Goal: Task Accomplishment & Management: Manage account settings

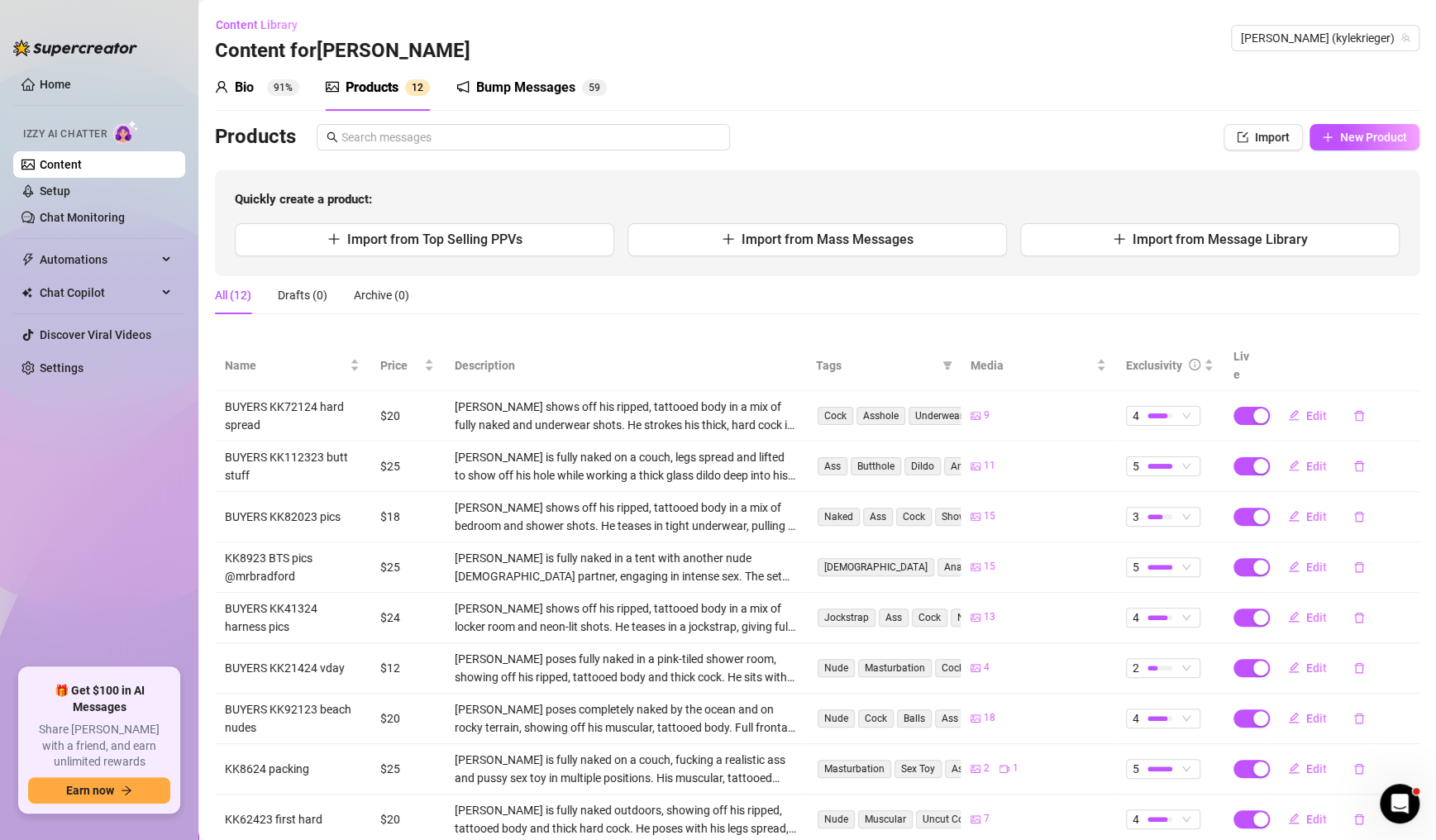
click at [71, 187] on link "Setup" at bounding box center [55, 191] width 30 height 13
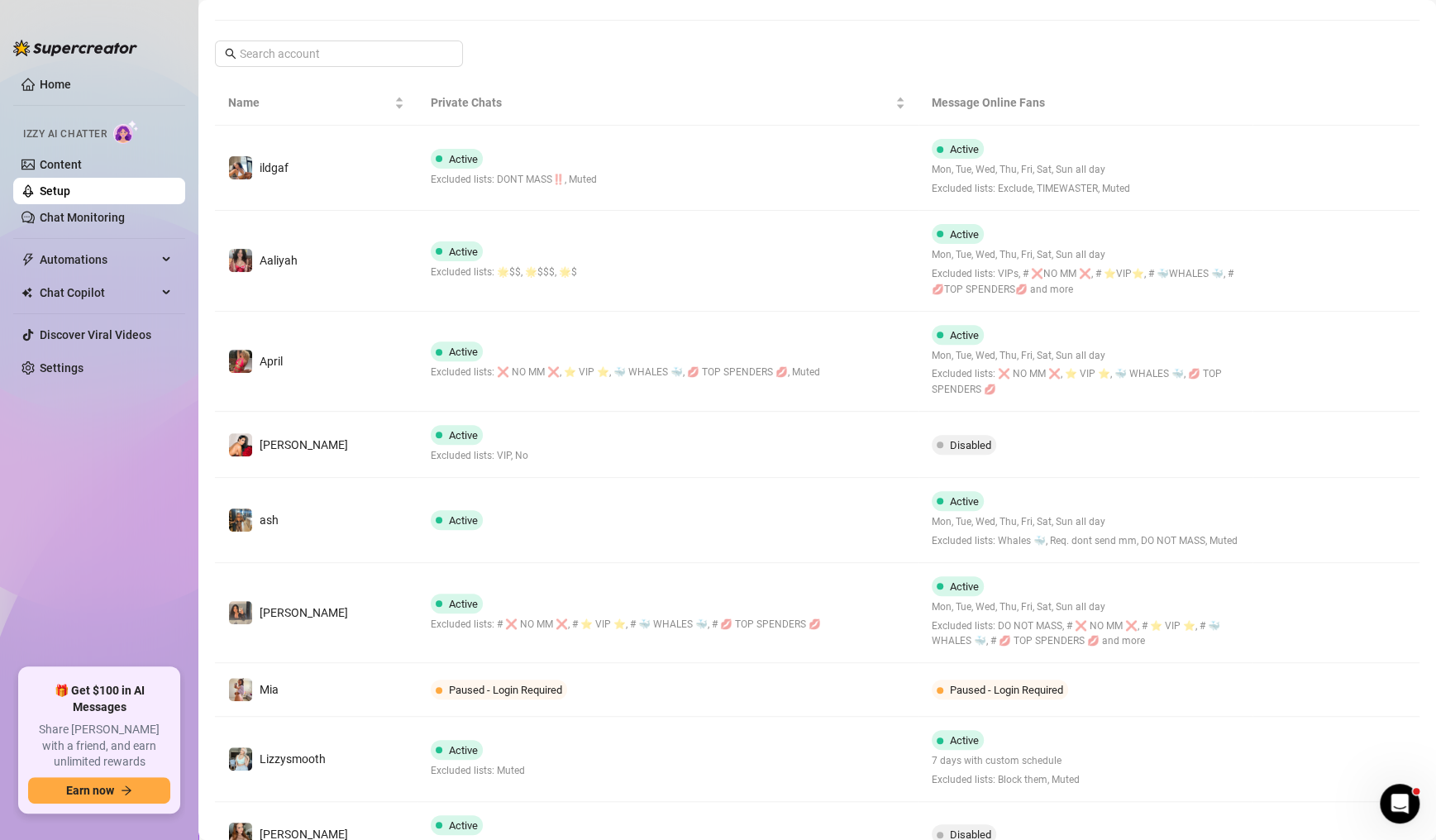
scroll to position [472, 0]
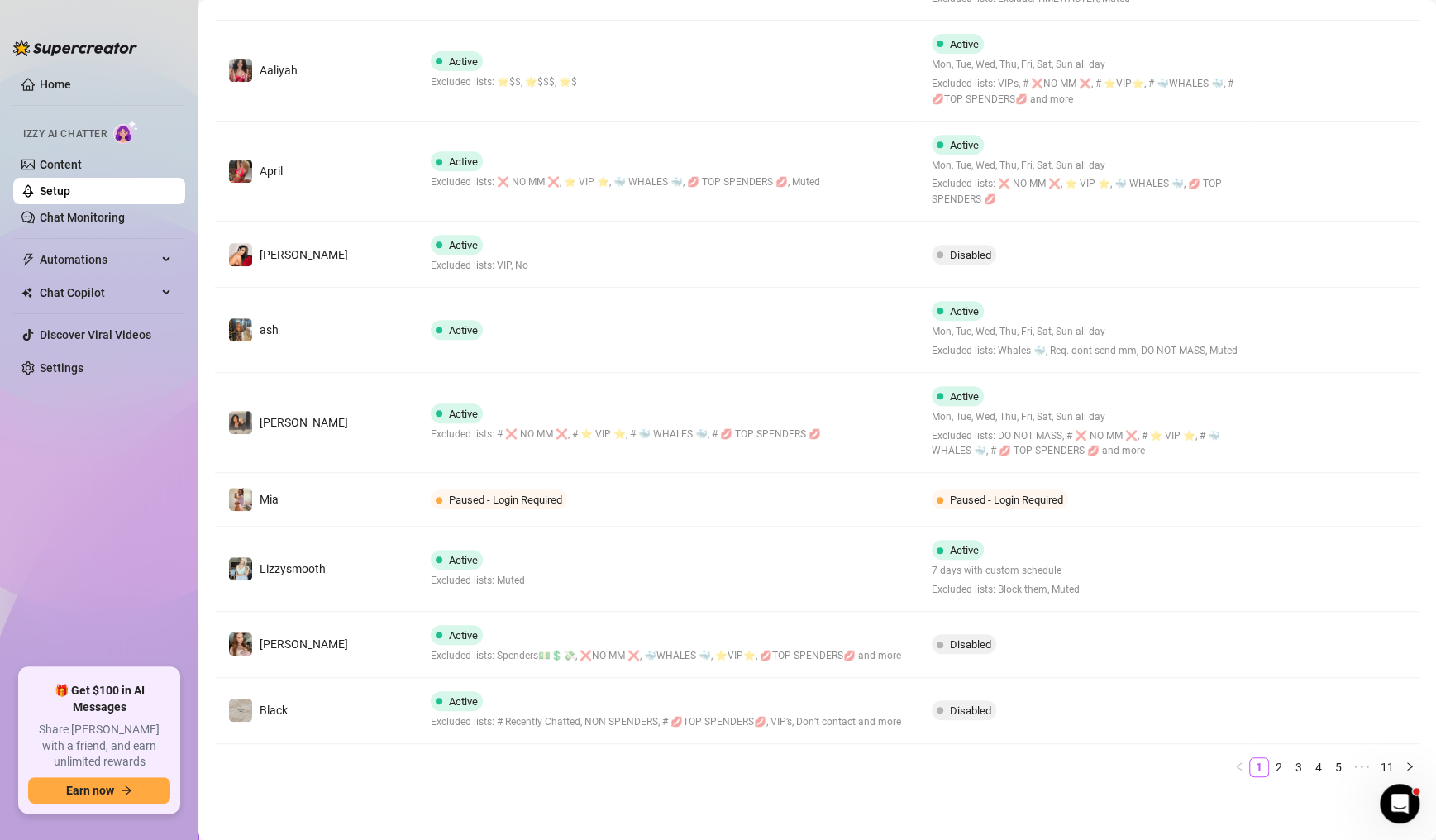
click at [1270, 771] on link "2" at bounding box center [1279, 767] width 18 height 18
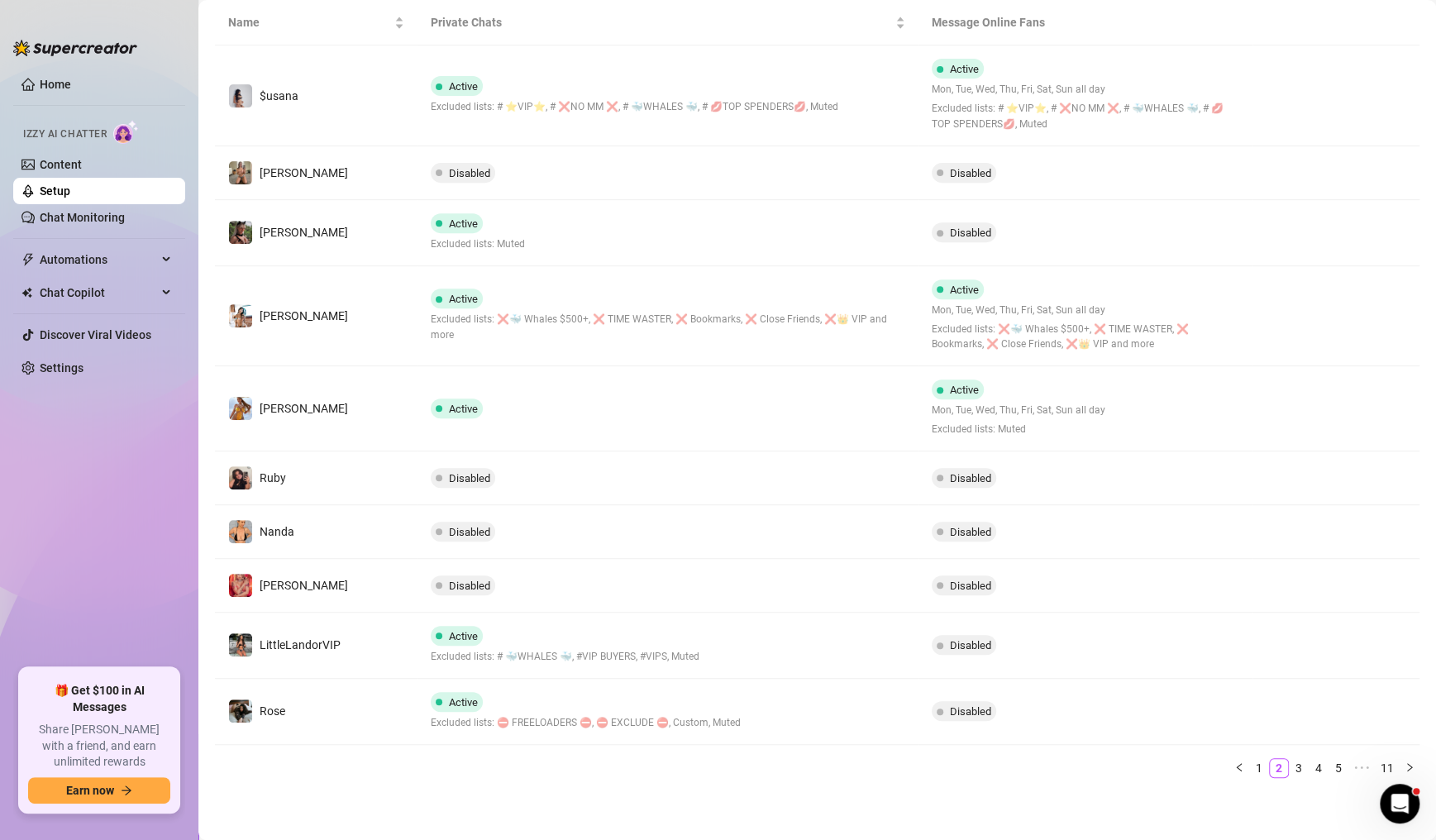
scroll to position [218, 0]
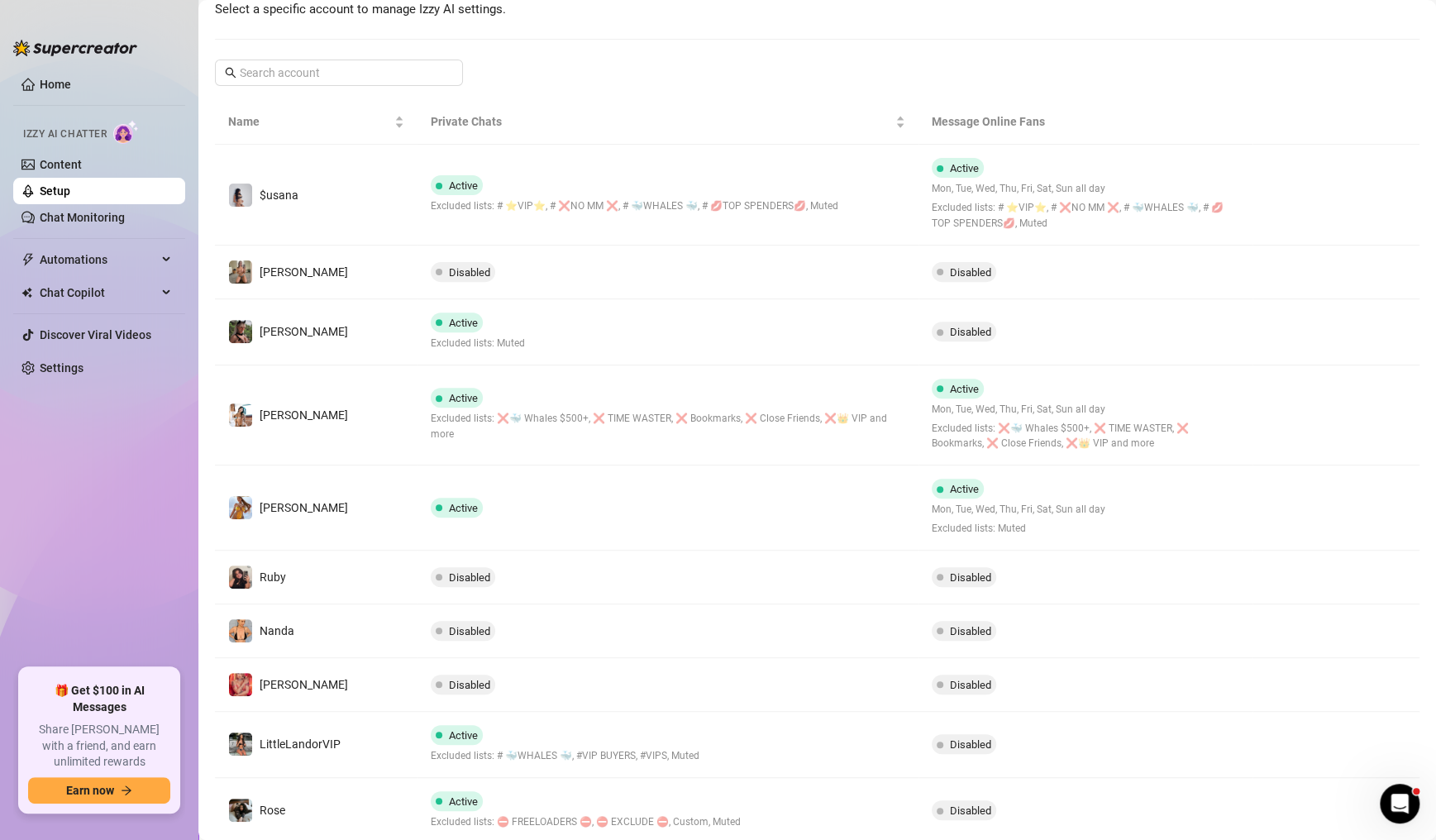
click at [515, 579] on td "Disabled" at bounding box center [668, 577] width 501 height 54
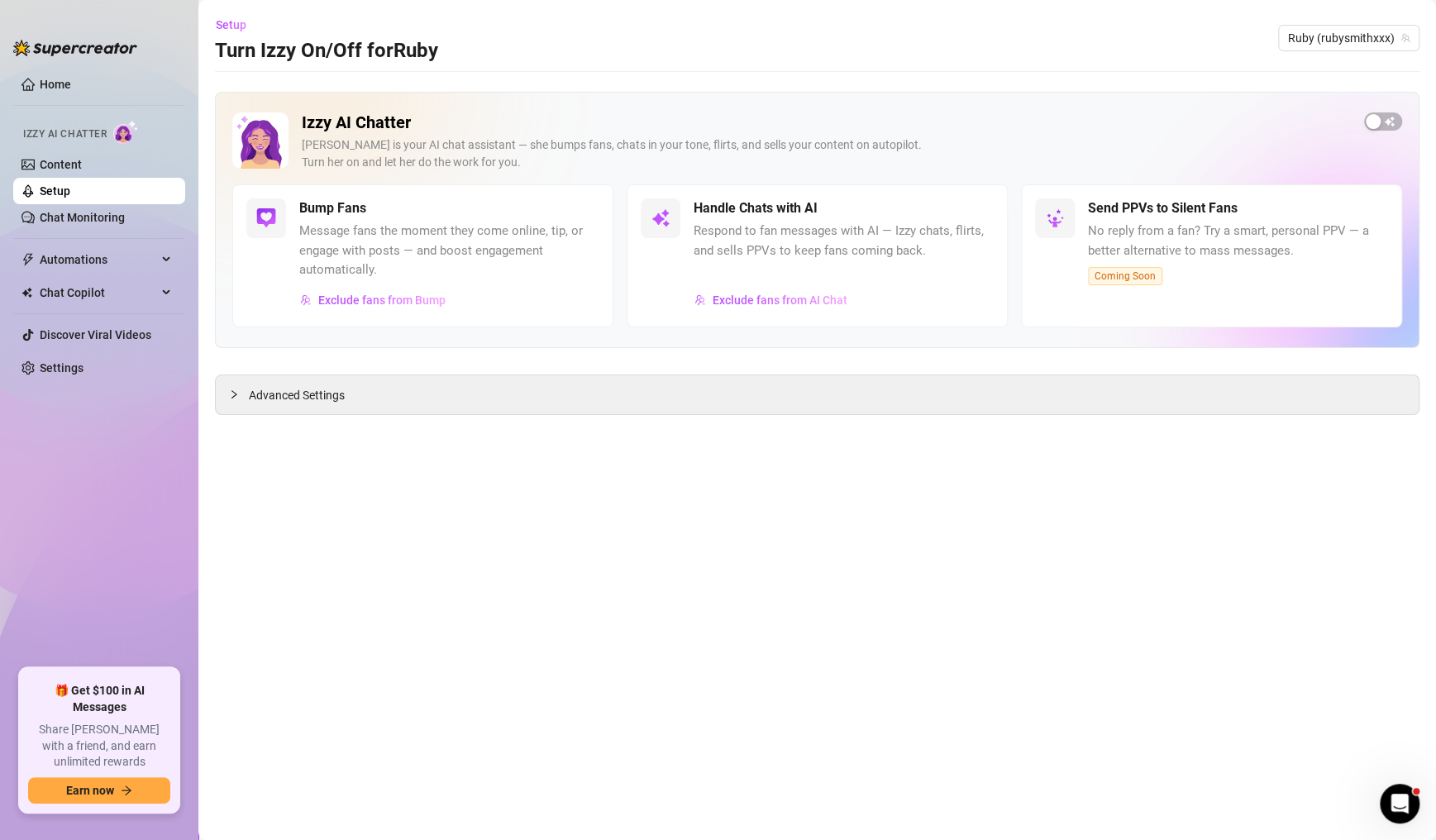
click at [825, 296] on span "Exclude fans from AI Chat" at bounding box center [780, 300] width 135 height 13
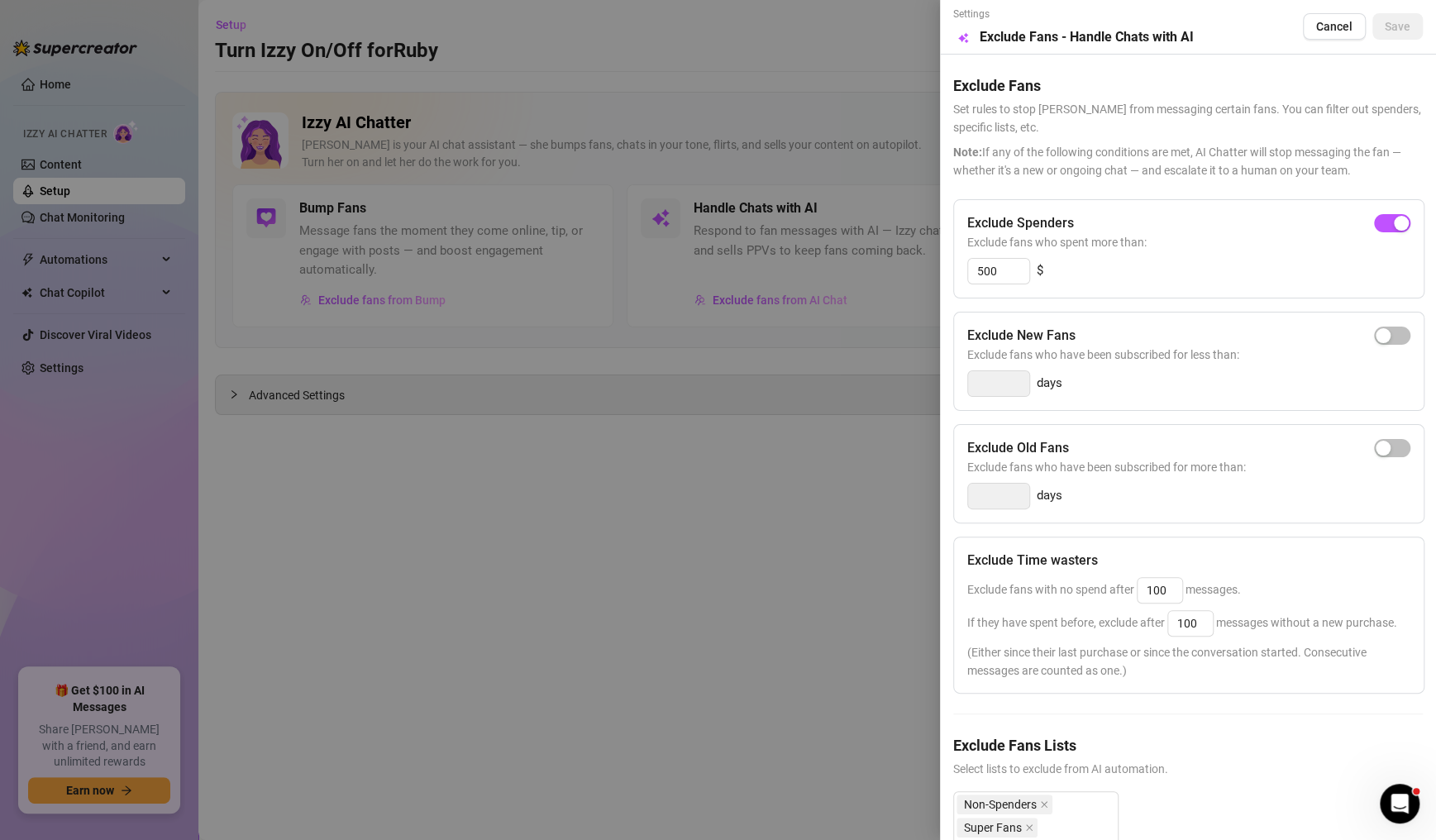
click at [818, 456] on div at bounding box center [718, 420] width 1436 height 840
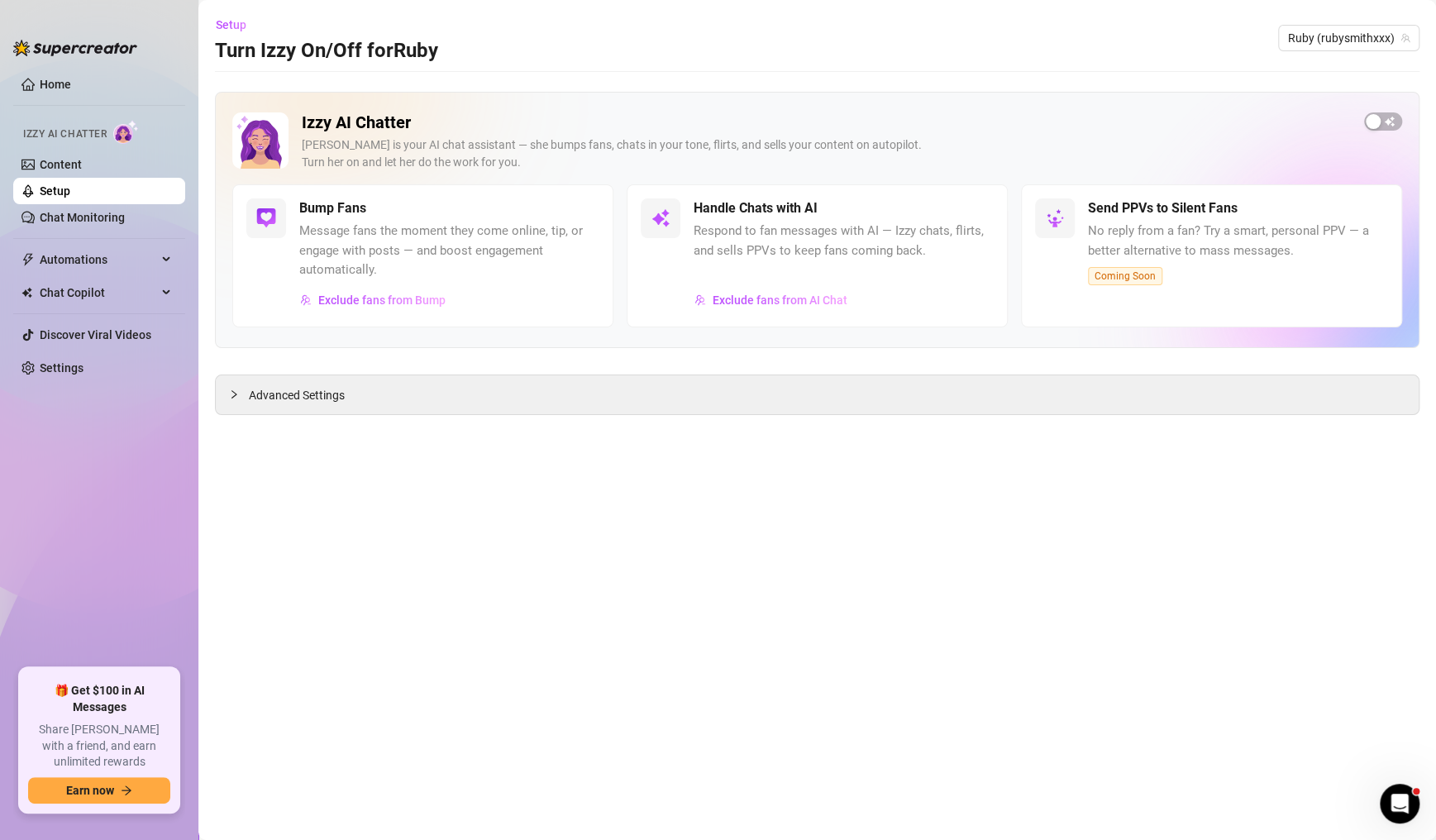
click at [1389, 120] on span "button" at bounding box center [1383, 121] width 38 height 18
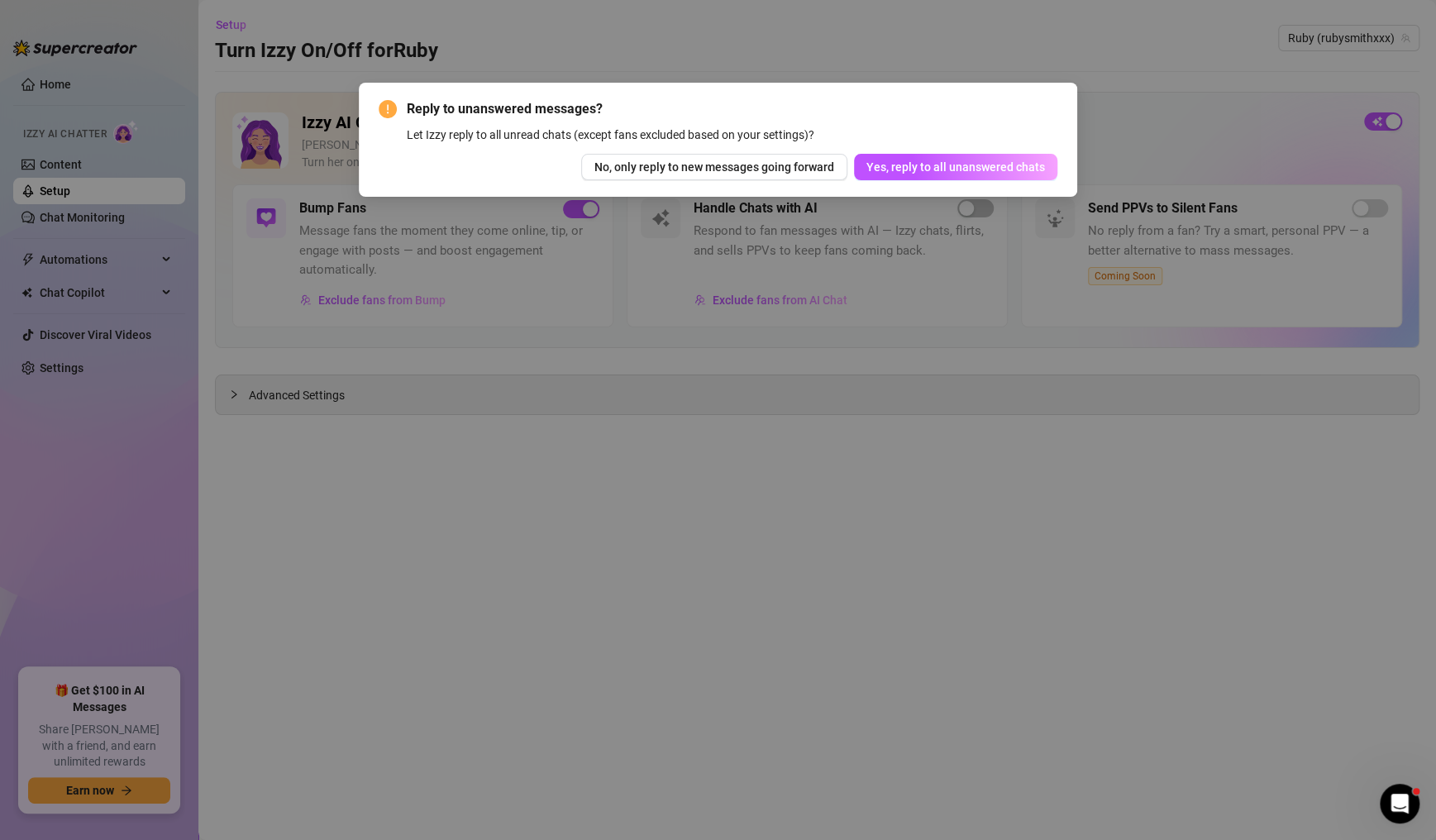
click at [759, 172] on span "No, only reply to new messages going forward" at bounding box center [714, 167] width 240 height 13
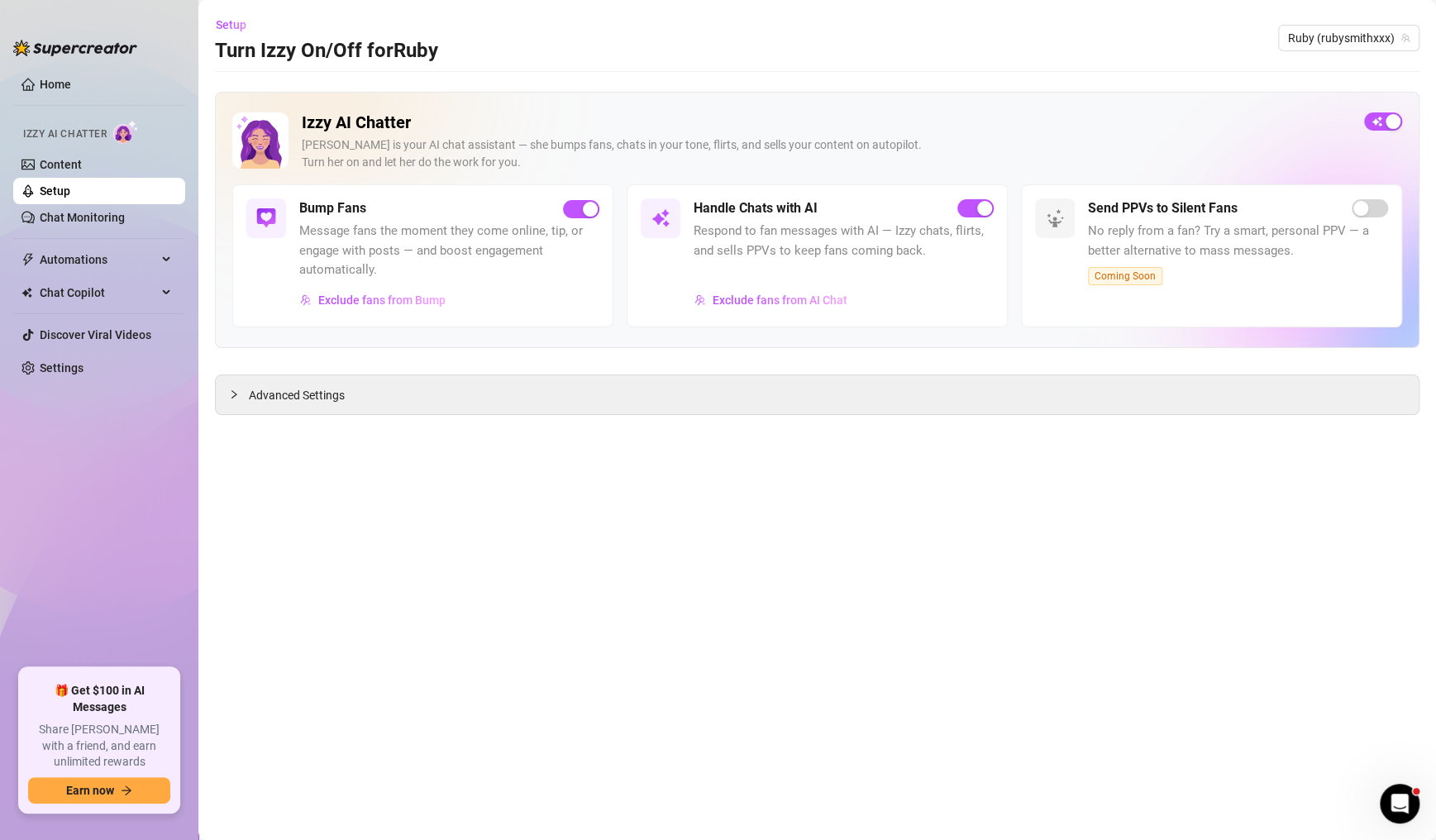
click at [1325, 40] on span "Ruby (rubysmithxxx)" at bounding box center [1348, 38] width 121 height 24
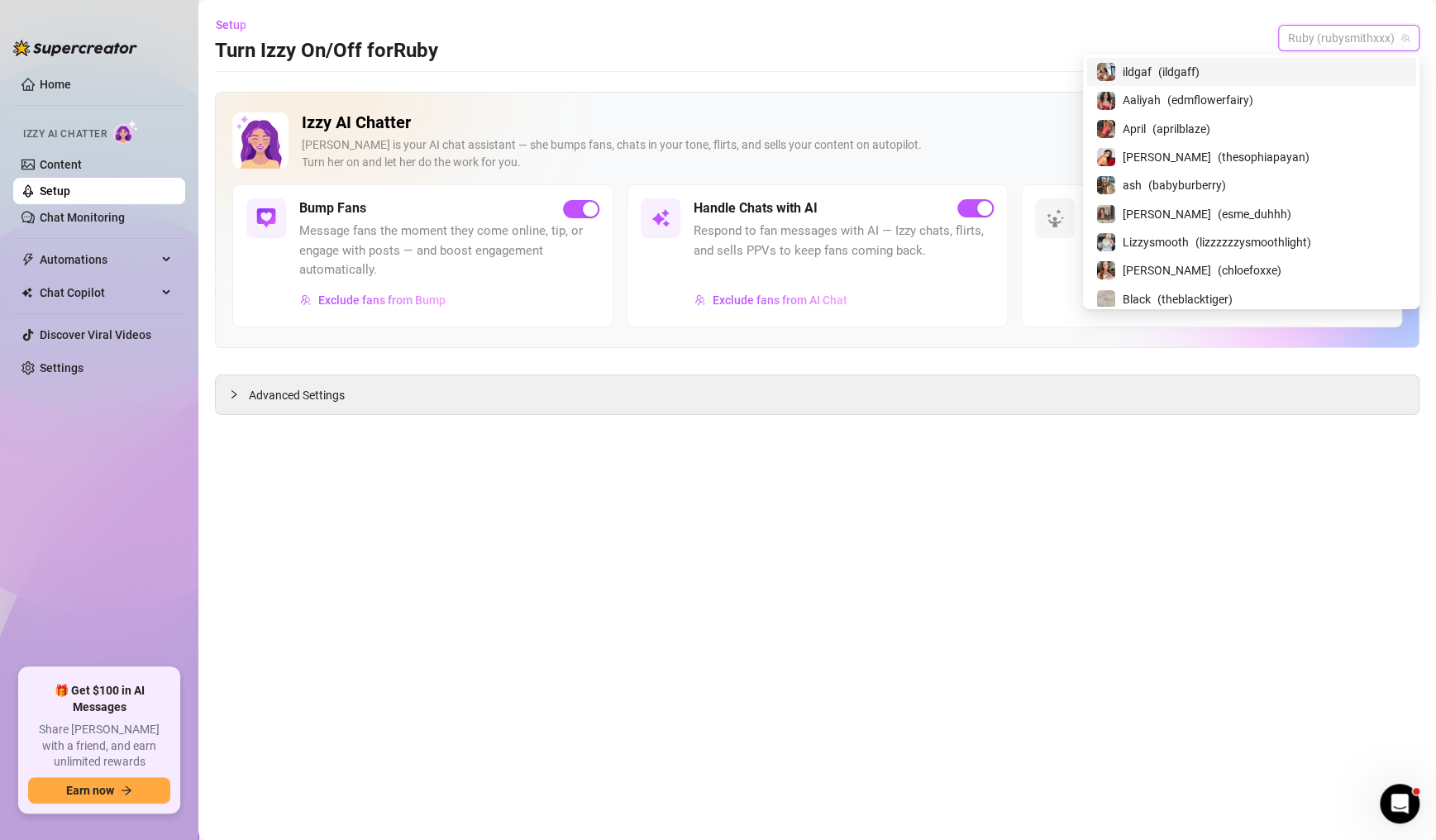
click at [1340, 46] on span "Ruby (rubysmithxxx)" at bounding box center [1348, 38] width 121 height 24
click at [1344, 45] on span "Ruby (rubysmithxxx)" at bounding box center [1348, 38] width 121 height 24
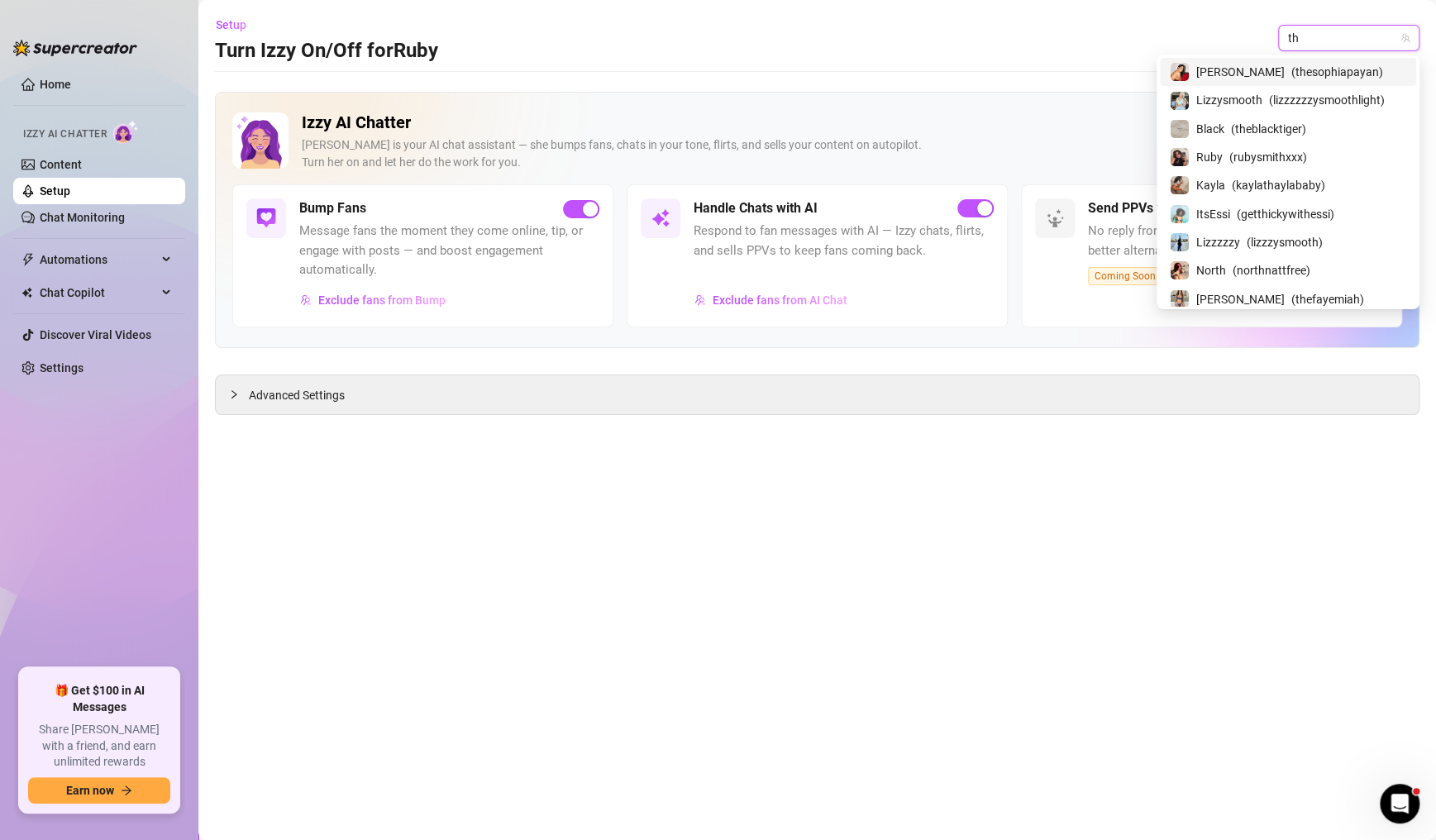
type input "the"
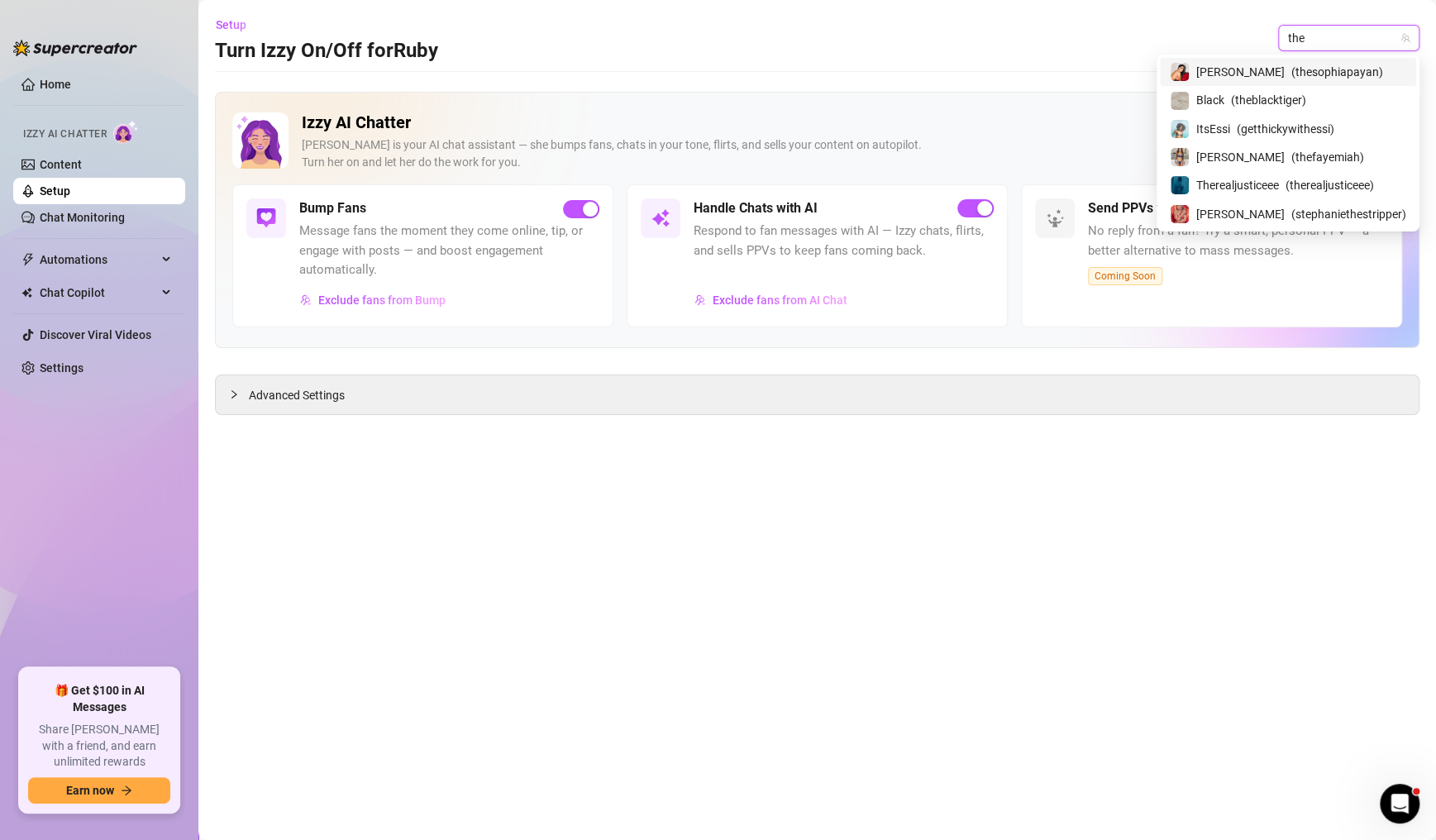
click at [1310, 164] on span "( thefayemiah )" at bounding box center [1327, 156] width 73 height 18
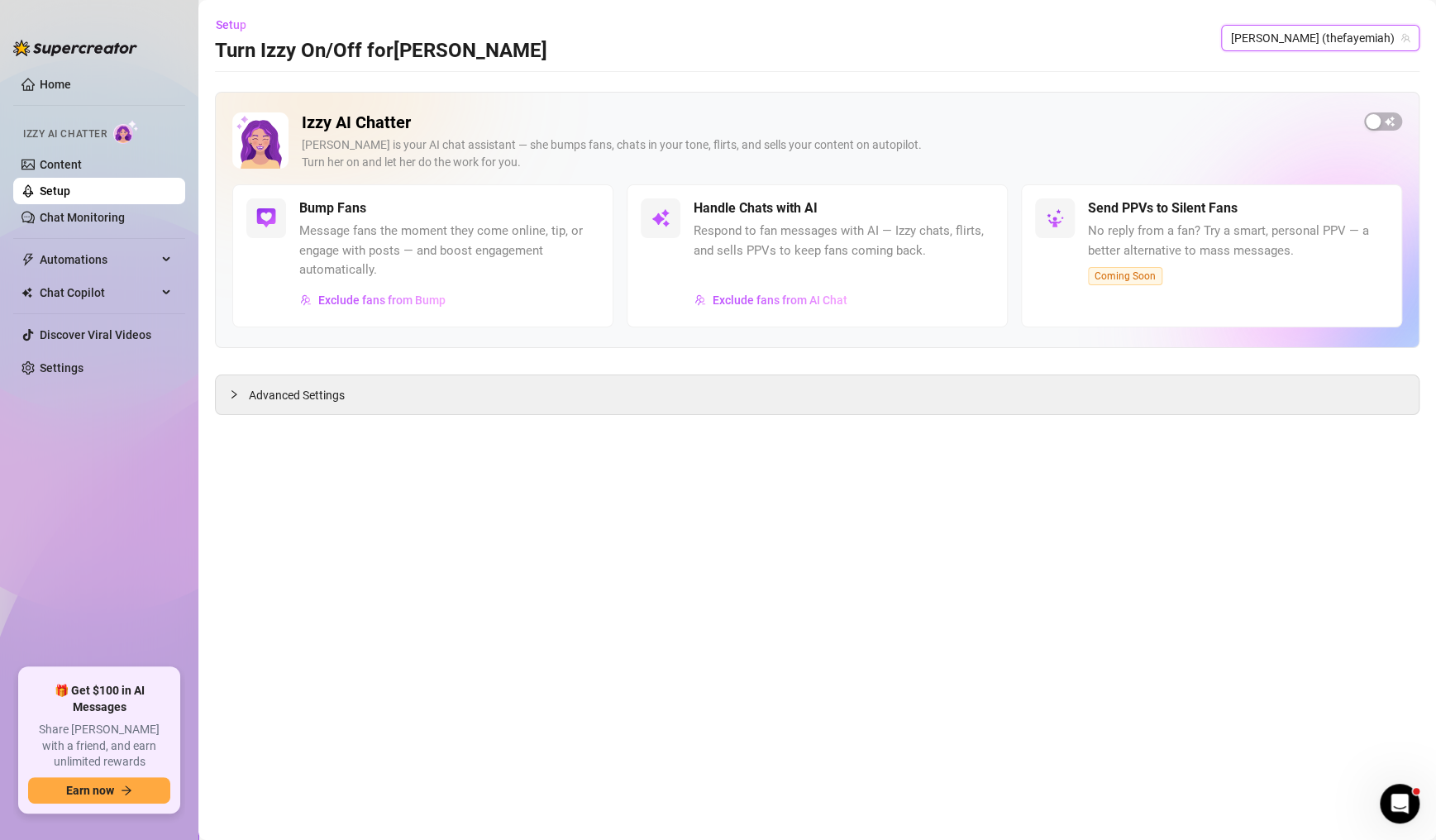
click at [1380, 119] on div "button" at bounding box center [1373, 121] width 15 height 15
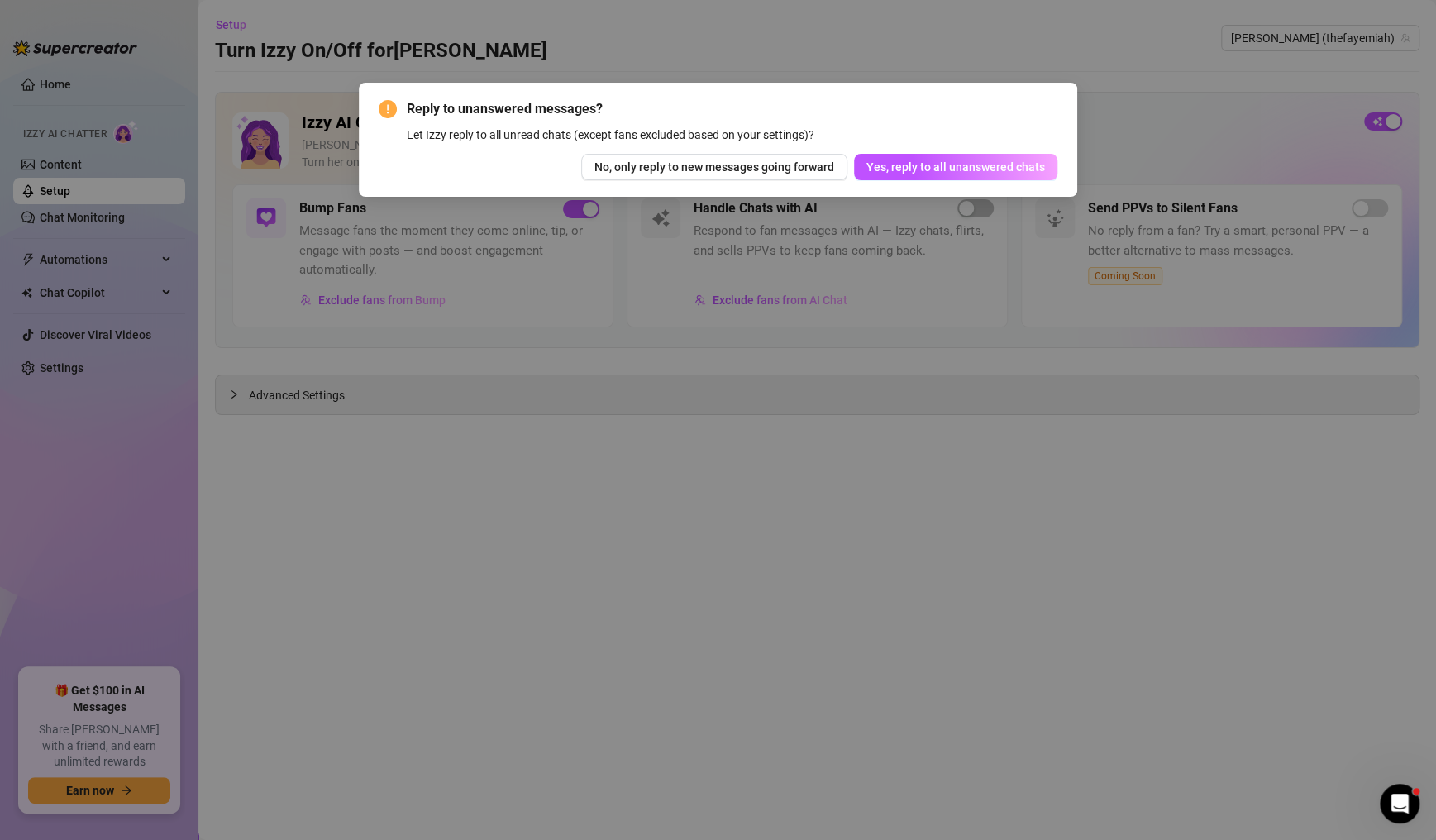
click at [980, 170] on span "Yes, reply to all unanswered chats" at bounding box center [956, 167] width 179 height 13
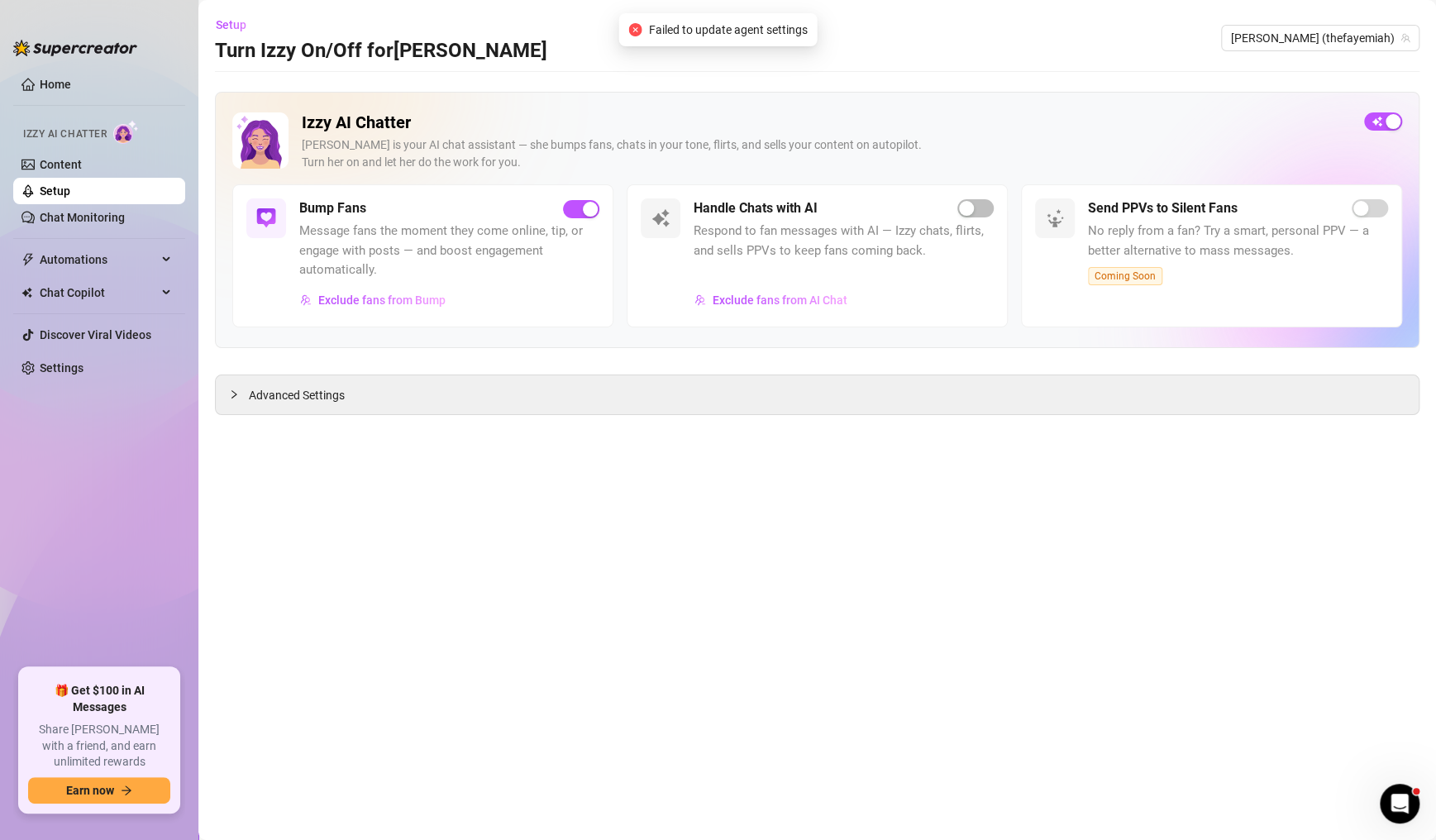
drag, startPoint x: 1359, startPoint y: 41, endPoint x: 987, endPoint y: 220, distance: 412.8
click at [1359, 41] on span "[PERSON_NAME] (thefayemiah)" at bounding box center [1320, 38] width 179 height 24
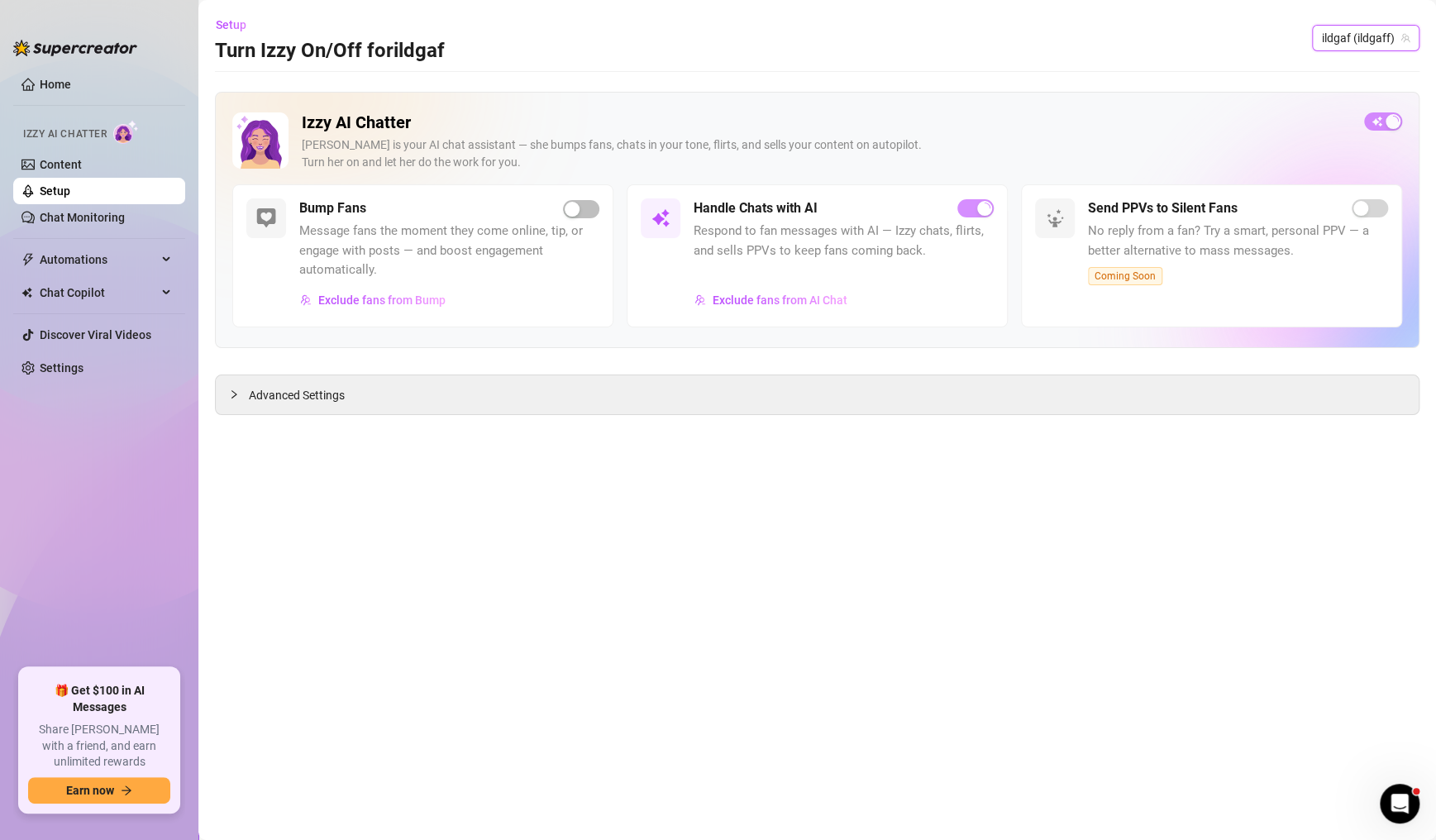
click at [1346, 45] on span "ildgaf (ildgaff)" at bounding box center [1365, 38] width 88 height 24
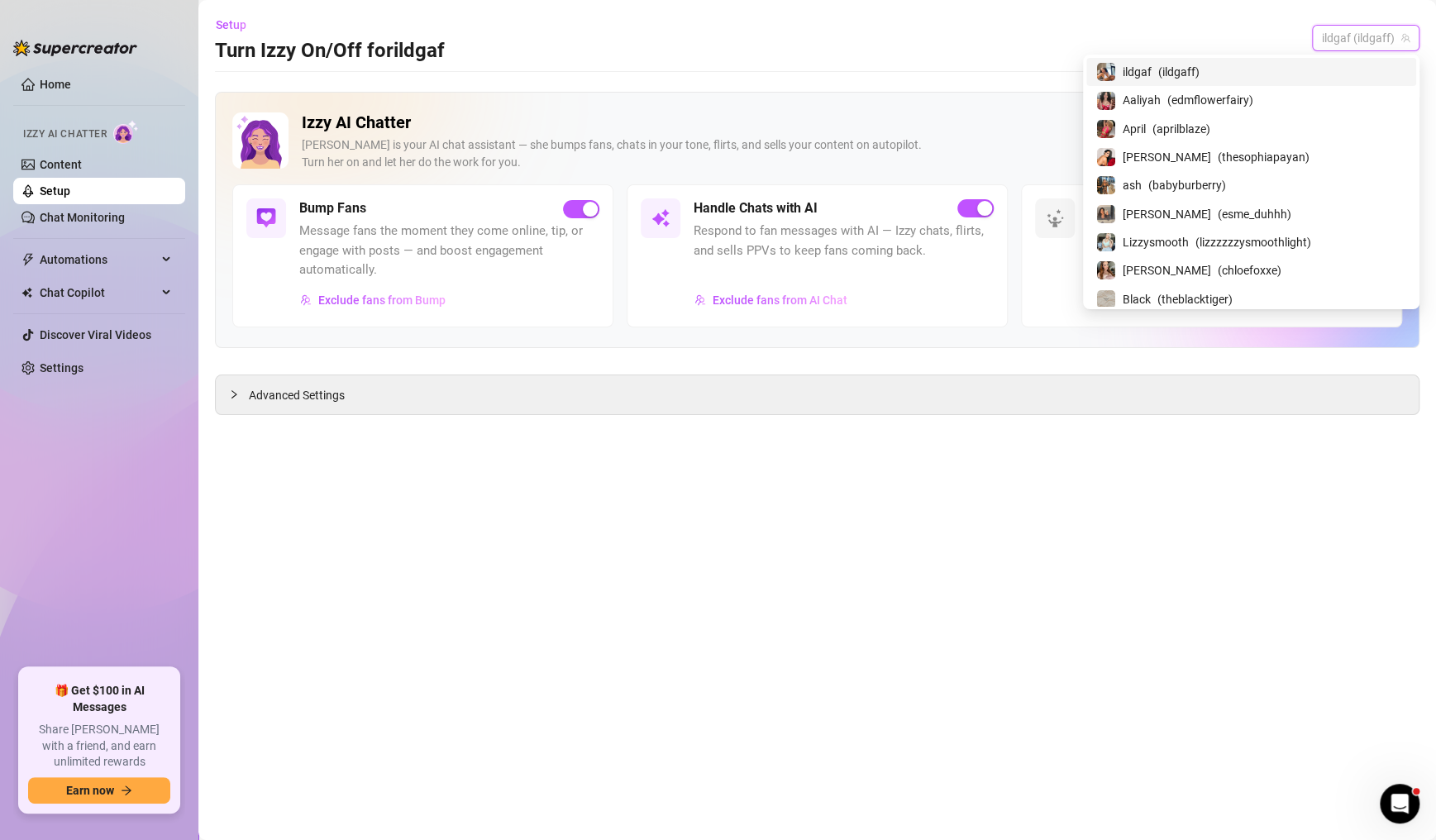
click at [1346, 40] on span "ildgaf (ildgaff)" at bounding box center [1365, 38] width 88 height 24
click at [1355, 43] on span "ildgaf (ildgaff)" at bounding box center [1365, 38] width 88 height 24
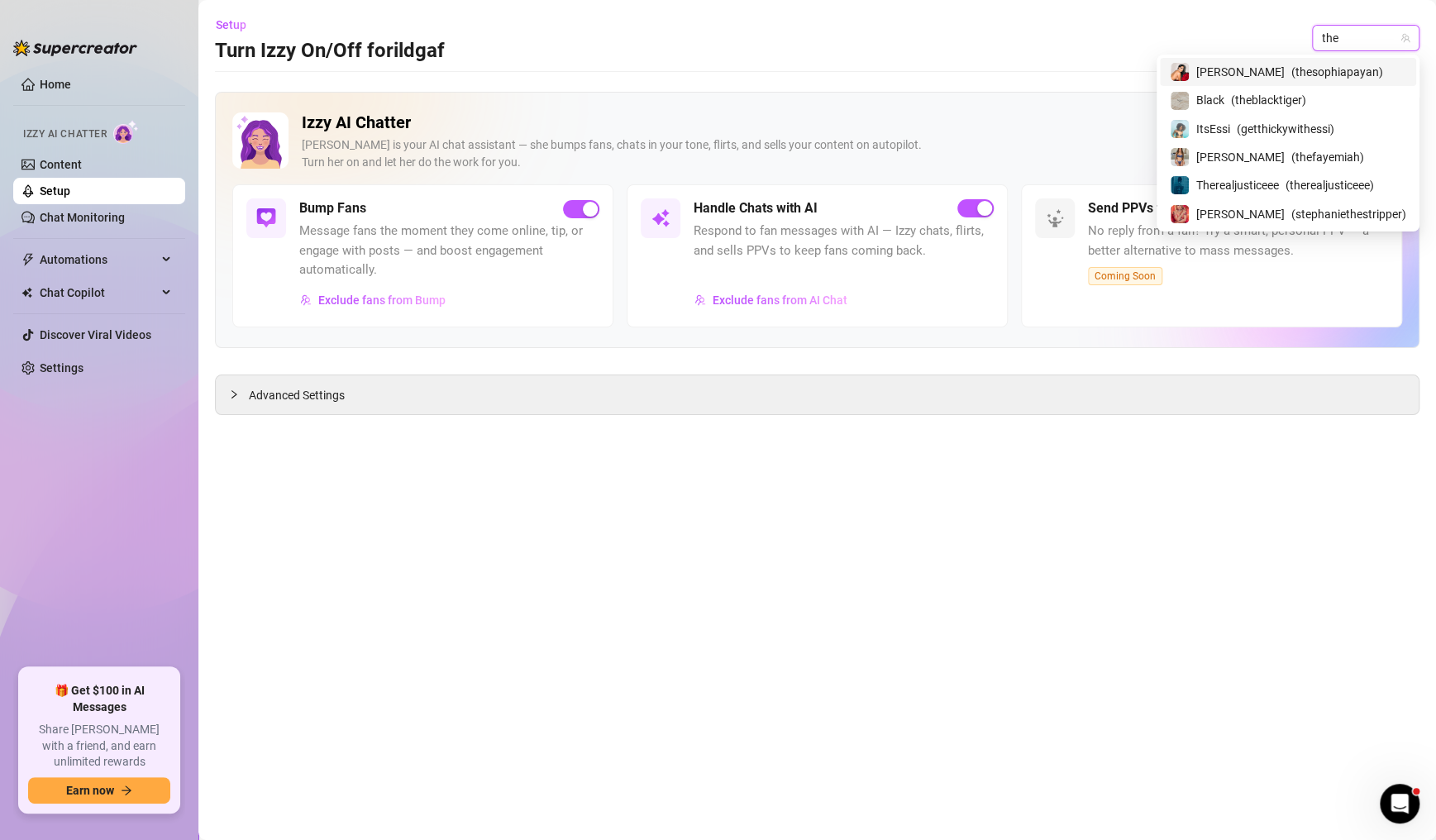
type input "the"
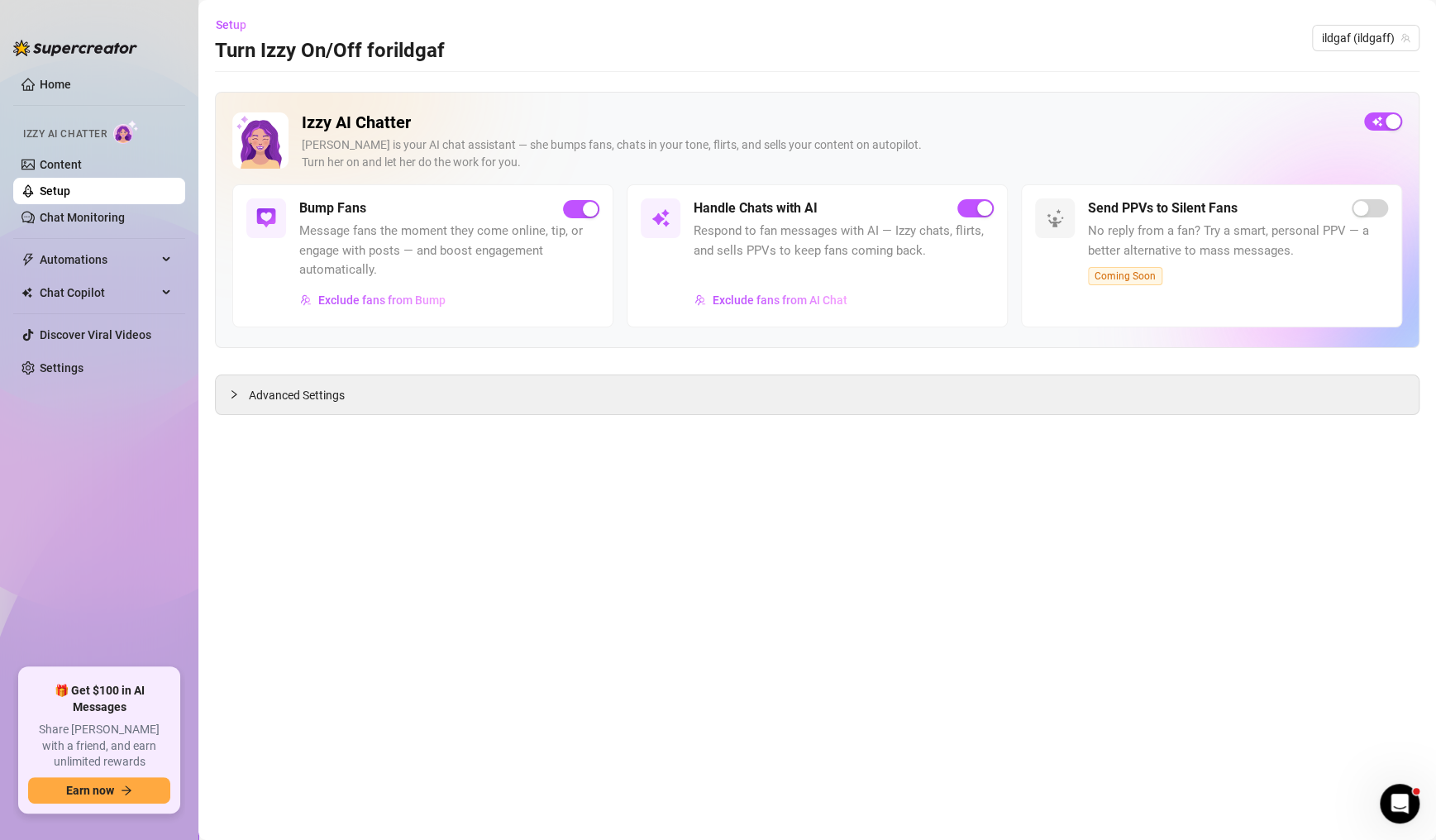
click at [1387, 50] on span "ildgaf (ildgaff)" at bounding box center [1365, 38] width 88 height 24
type input "thef"
click at [1320, 74] on span "[PERSON_NAME]" at bounding box center [1283, 72] width 89 height 18
click at [963, 313] on div "Exclude fans from AI Chat" at bounding box center [844, 300] width 300 height 26
click at [976, 209] on span "button" at bounding box center [976, 208] width 37 height 18
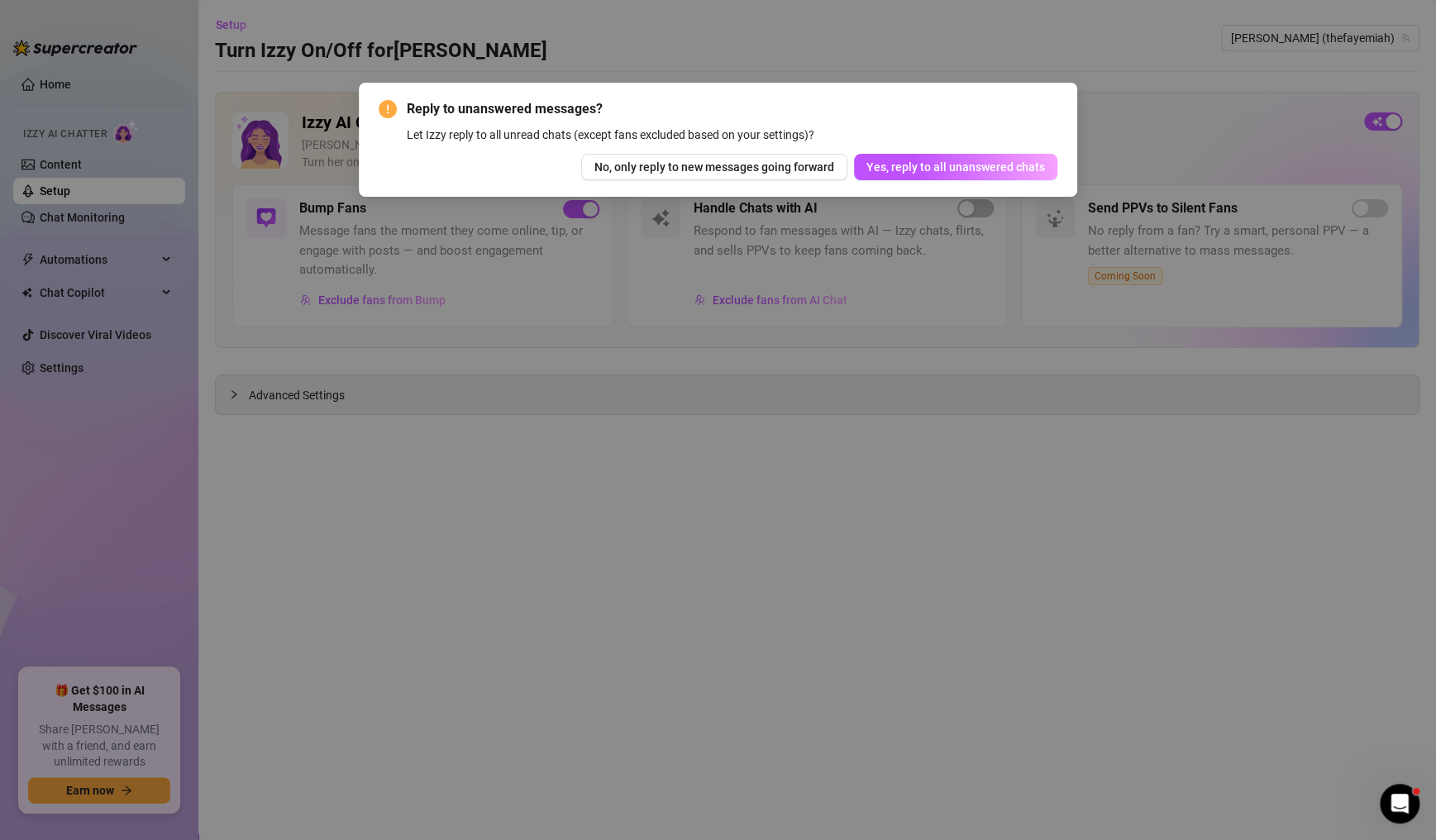
click at [776, 165] on span "No, only reply to new messages going forward" at bounding box center [714, 167] width 240 height 13
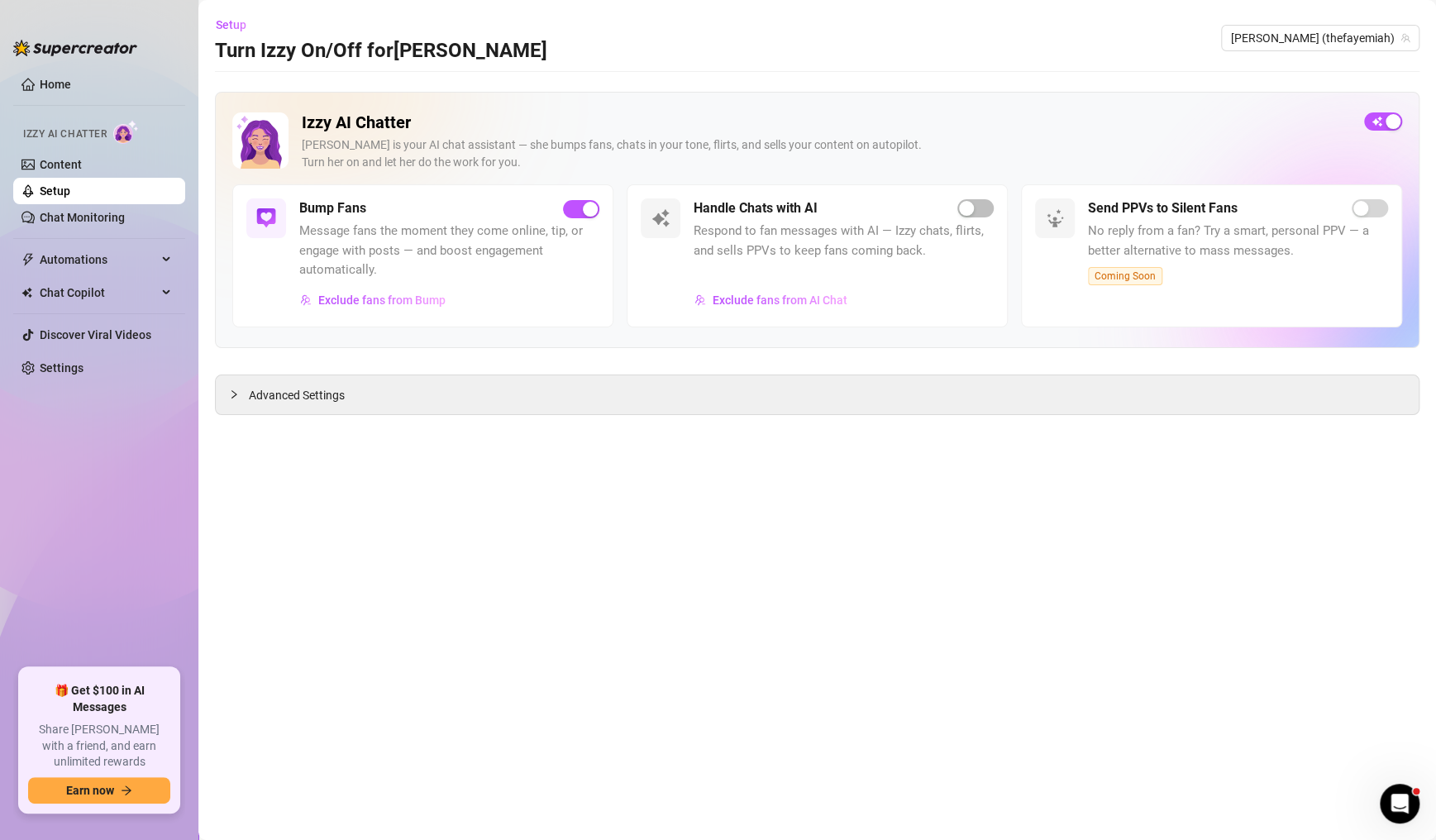
click at [973, 206] on div "button" at bounding box center [966, 208] width 15 height 15
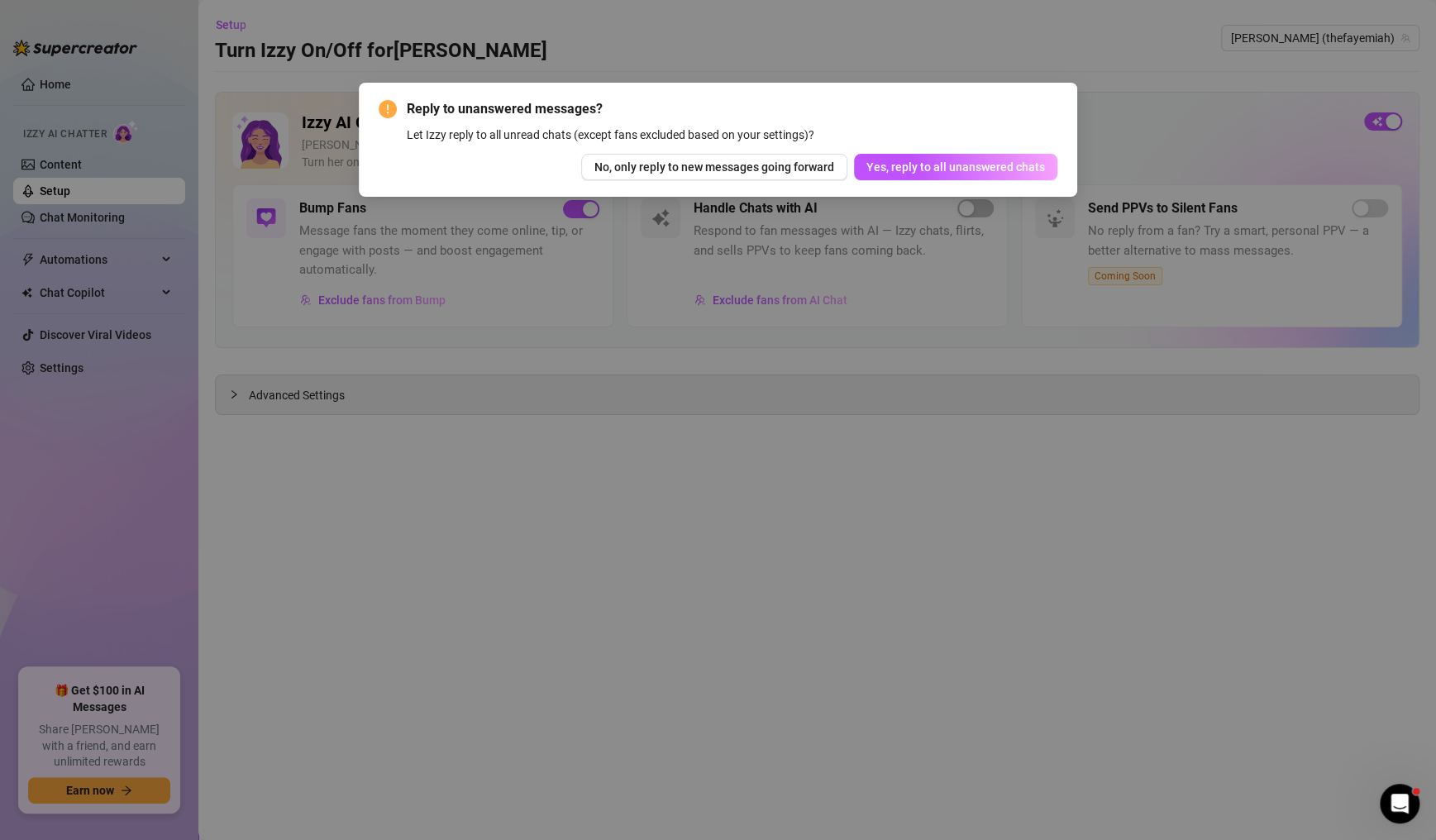
click at [776, 242] on div "Reply to unanswered messages? Let Izzy reply to all unread chats (except fans e…" at bounding box center [718, 420] width 1436 height 840
click at [774, 299] on div "Reply to unanswered messages? Let Izzy reply to all unread chats (except fans e…" at bounding box center [718, 420] width 1436 height 840
click at [734, 174] on button "No, only reply to new messages going forward" at bounding box center [714, 167] width 266 height 26
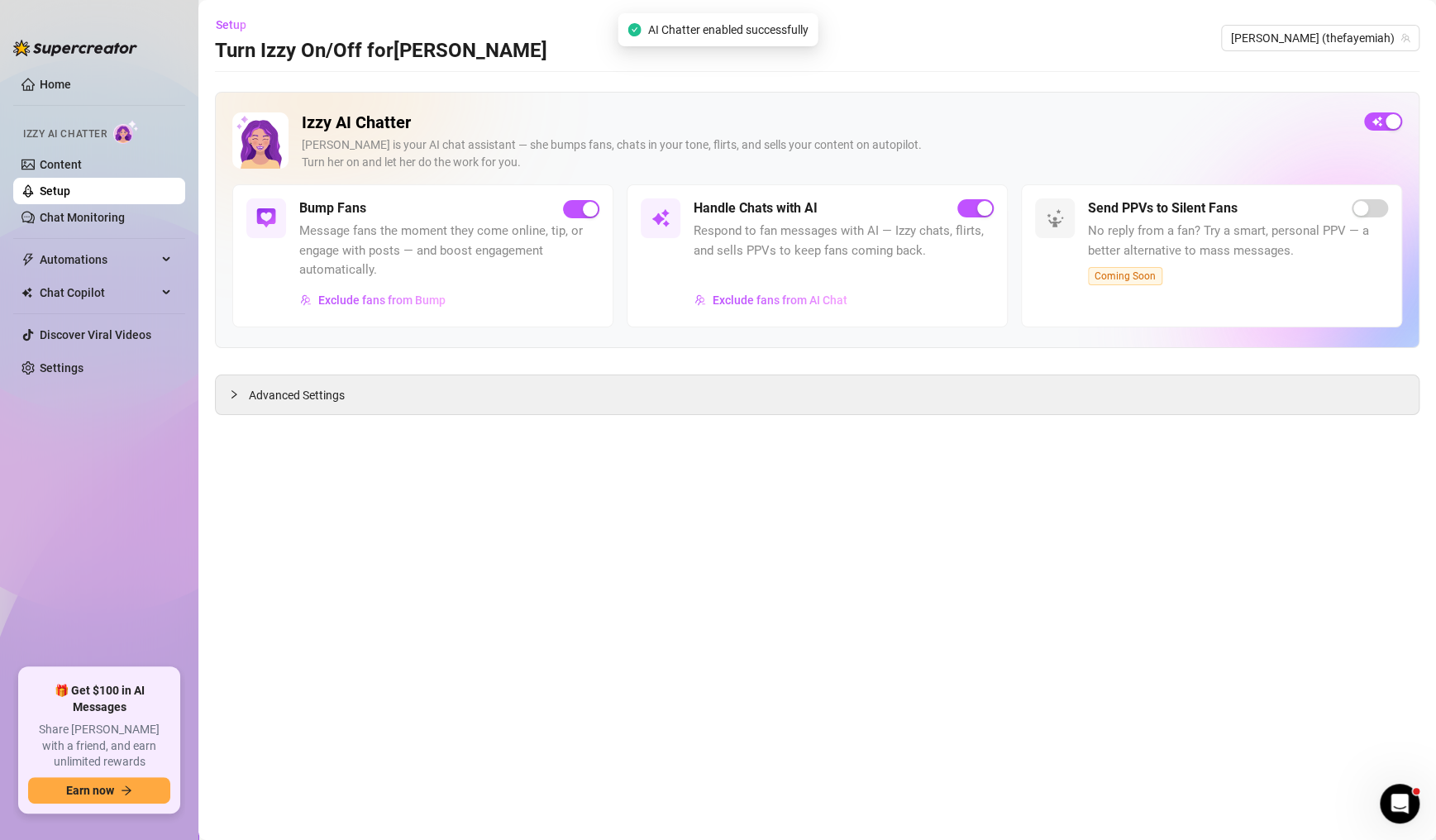
click at [1363, 30] on span "[PERSON_NAME] (thefayemiah)" at bounding box center [1320, 38] width 179 height 24
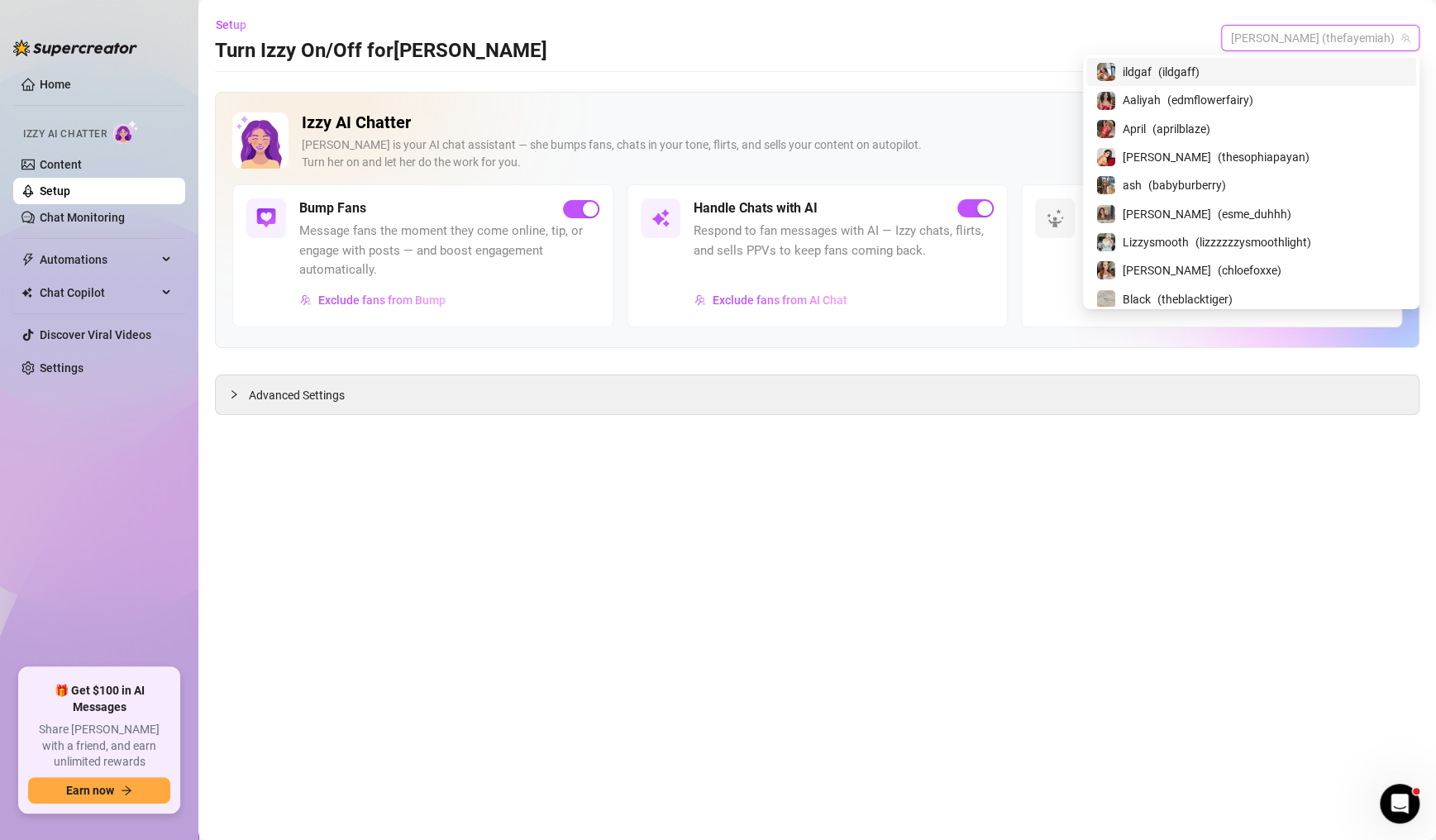
click at [1348, 43] on span "[PERSON_NAME] (thefayemiah)" at bounding box center [1320, 38] width 179 height 24
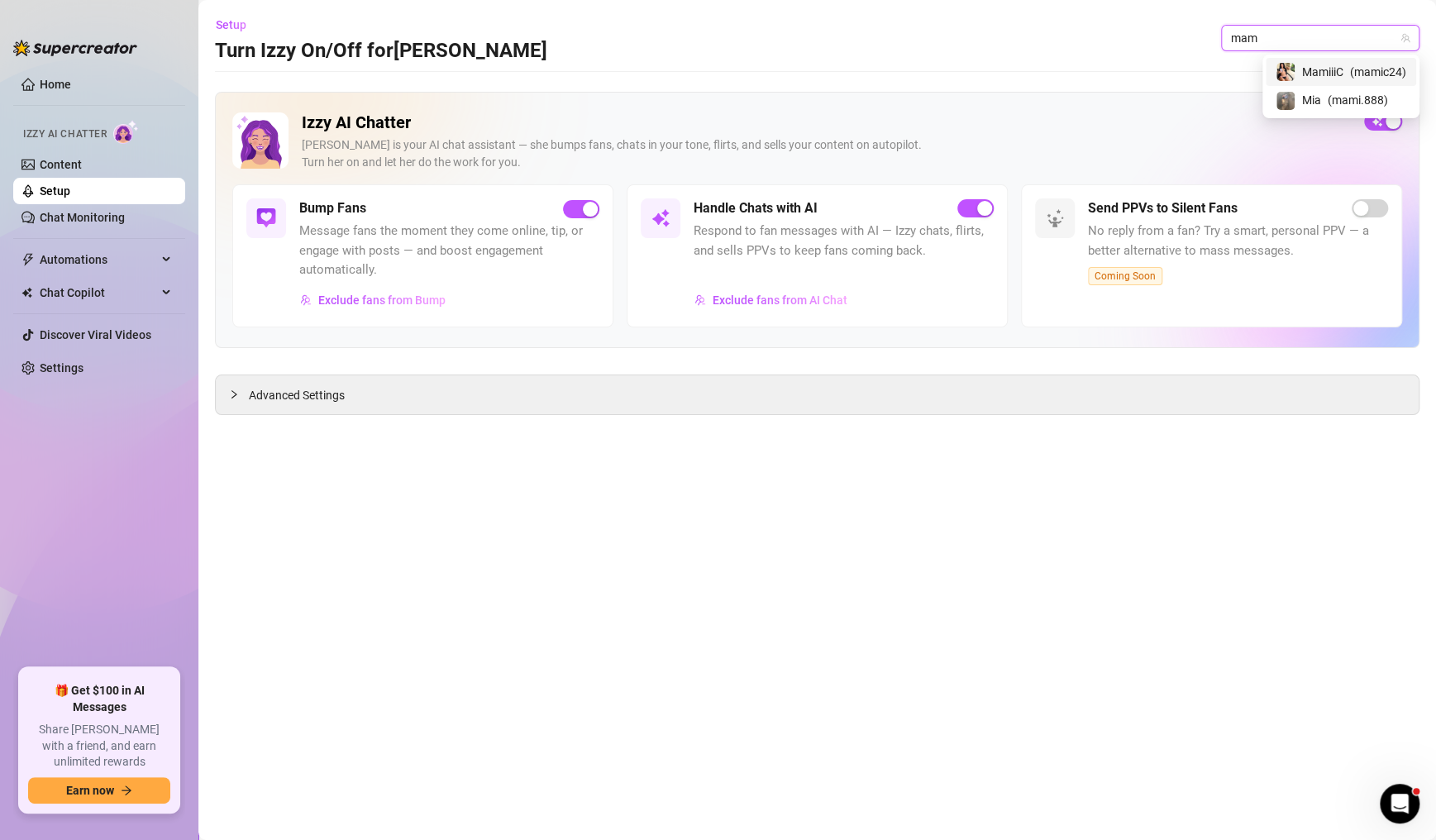
type input "mami"
click at [1365, 99] on span "( mami.888 )" at bounding box center [1358, 100] width 60 height 18
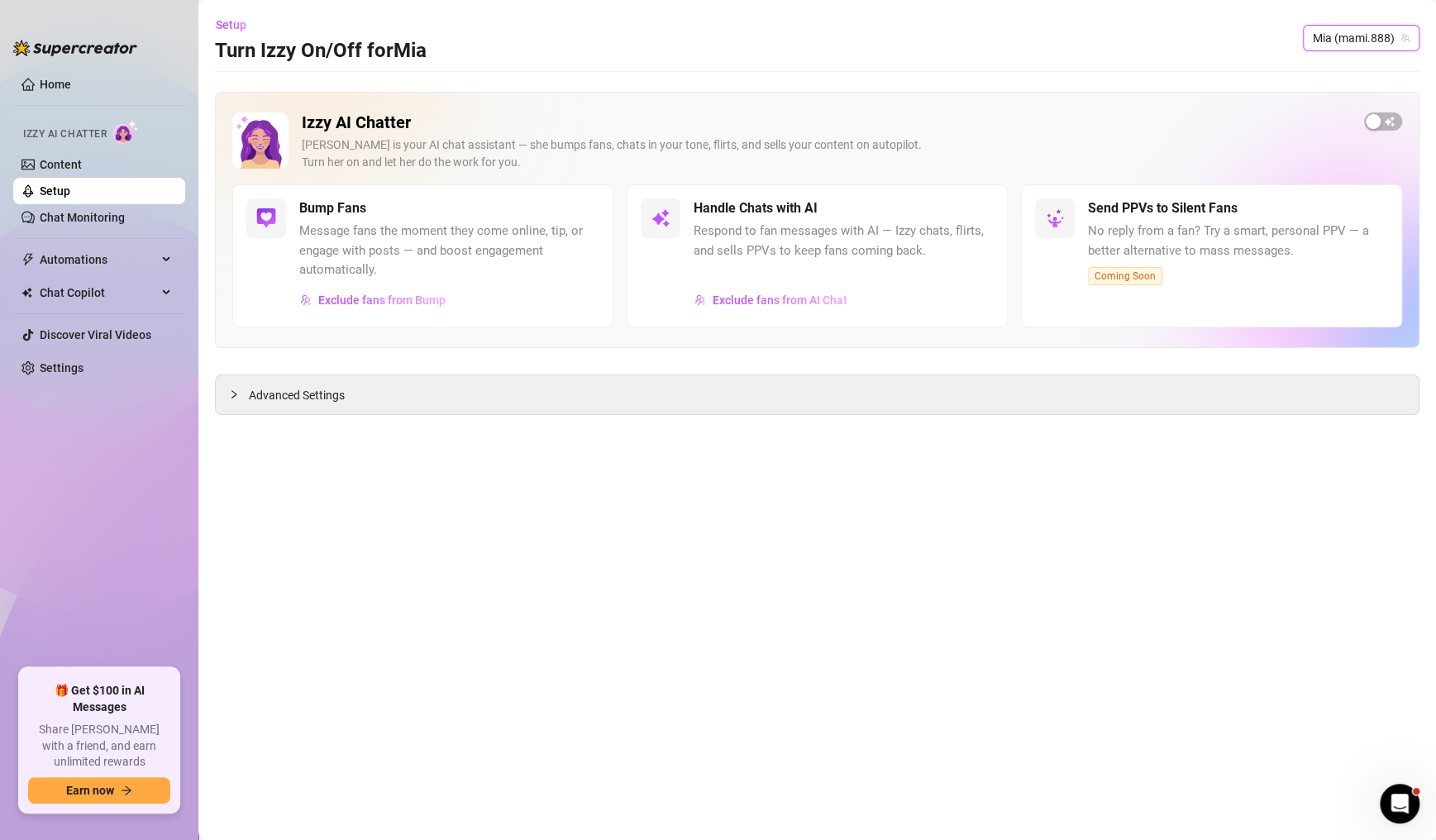
click at [1378, 121] on div "button" at bounding box center [1373, 121] width 15 height 15
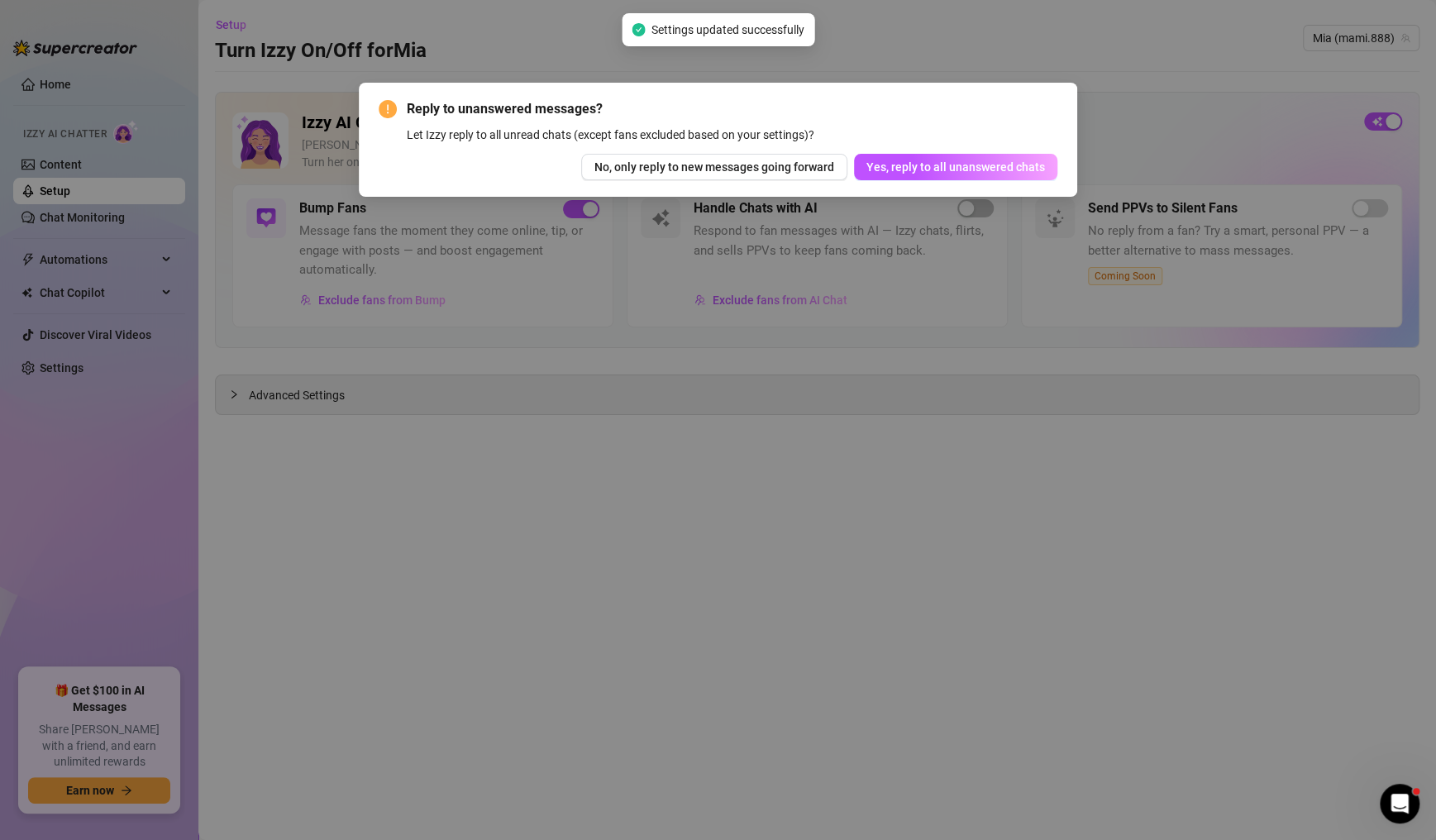
click at [756, 161] on span "No, only reply to new messages going forward" at bounding box center [714, 167] width 240 height 13
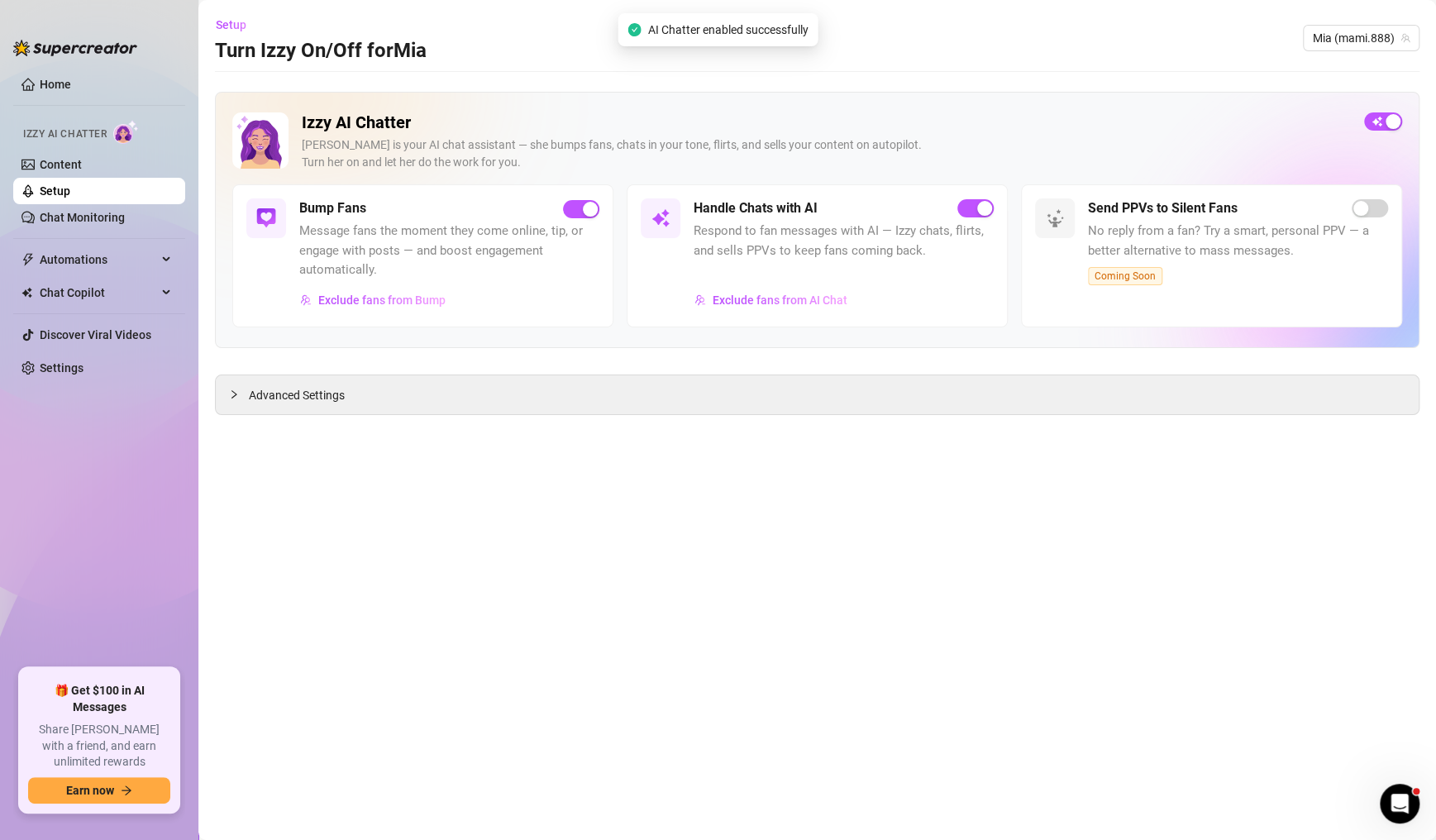
click at [1343, 36] on span "Mia (mami.888)" at bounding box center [1361, 38] width 97 height 24
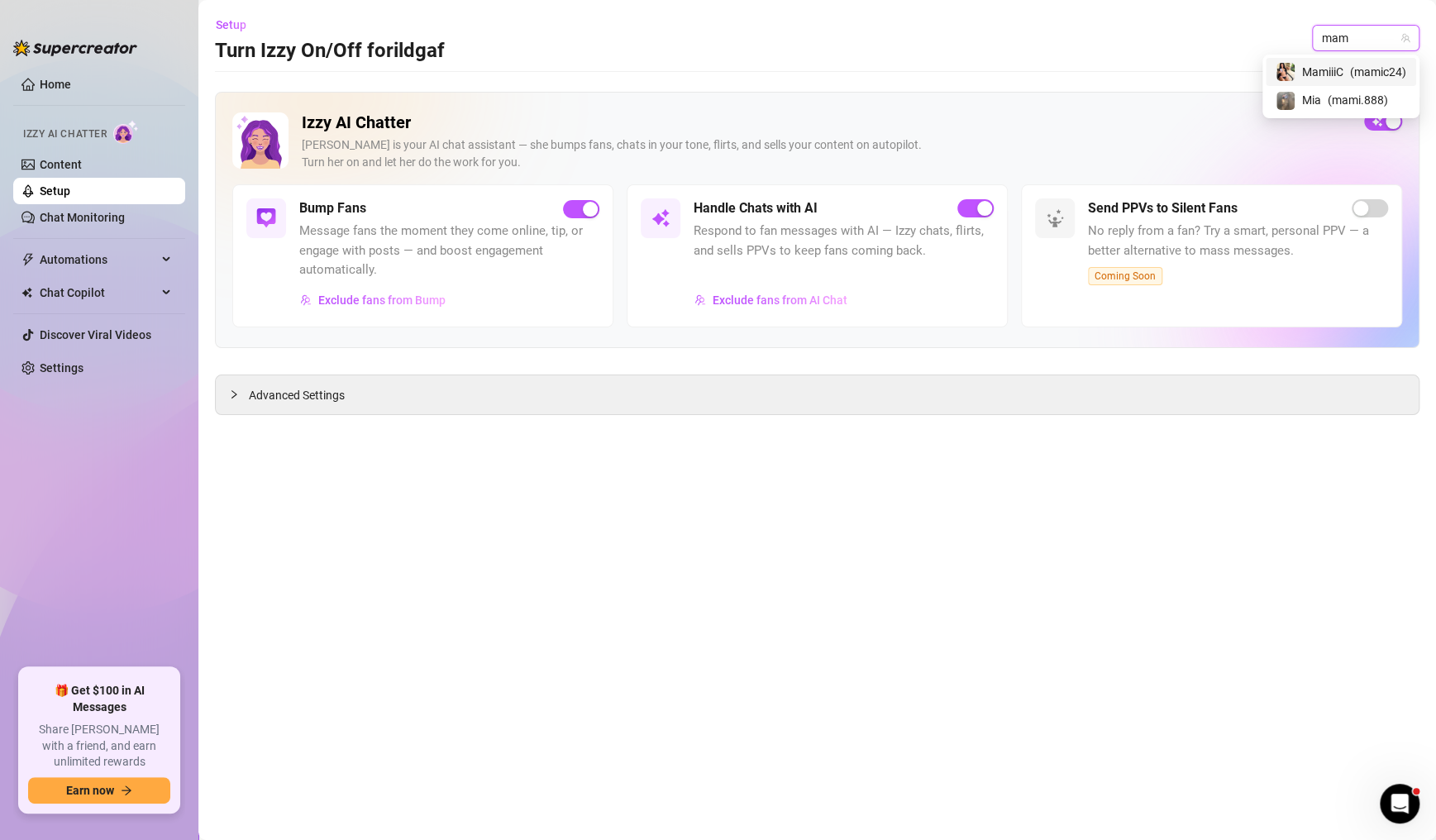
type input "mami"
click at [1378, 70] on span "( mamic24 )" at bounding box center [1379, 72] width 56 height 18
click at [1379, 121] on div "button" at bounding box center [1373, 121] width 15 height 15
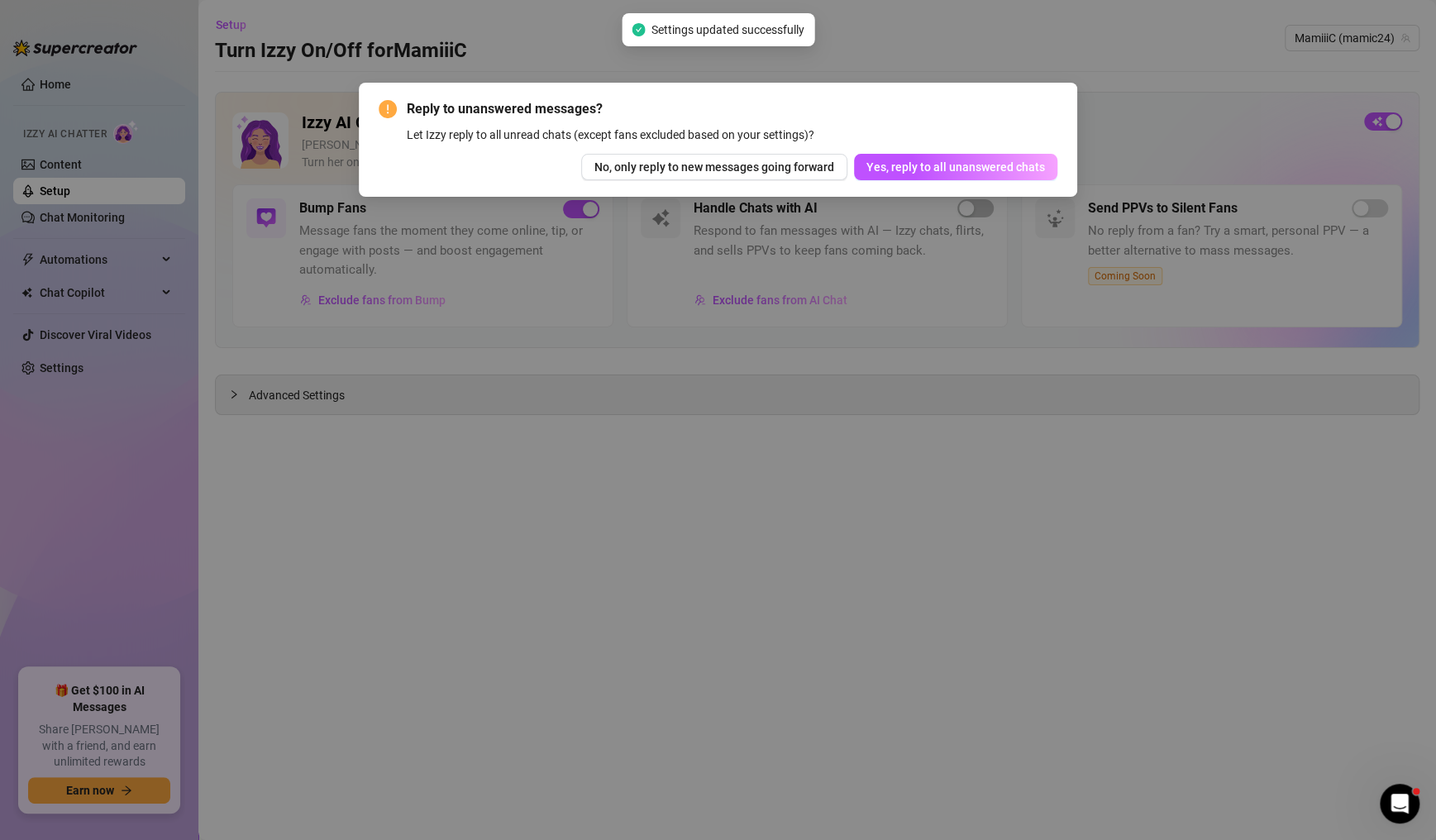
click at [769, 173] on span "No, only reply to new messages going forward" at bounding box center [714, 167] width 240 height 13
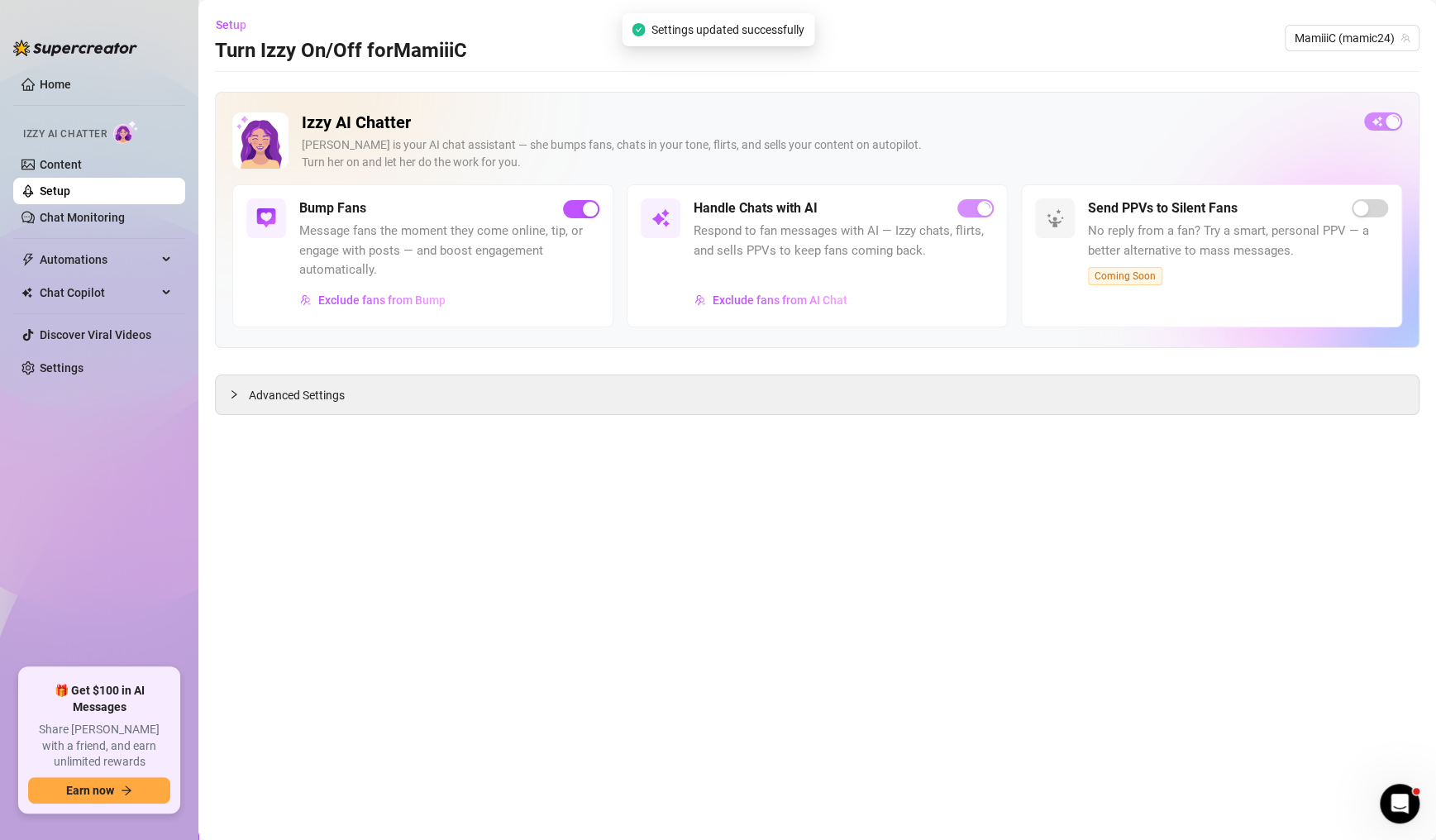
click at [1325, 35] on span "MamiiiC (mamic24)" at bounding box center [1352, 38] width 115 height 24
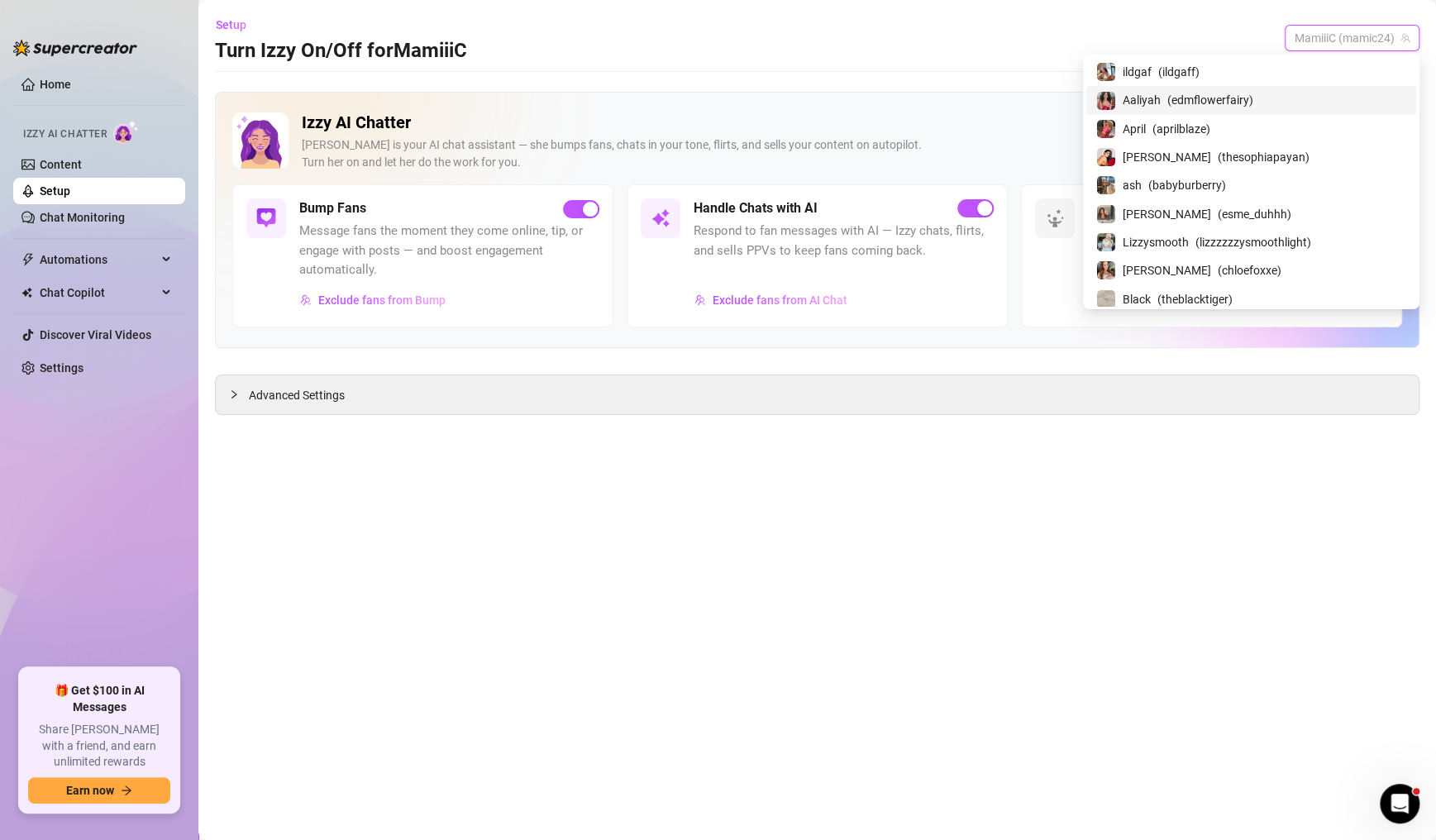
click at [1339, 57] on div "ildgaf ( ildgaff )" at bounding box center [1251, 72] width 330 height 28
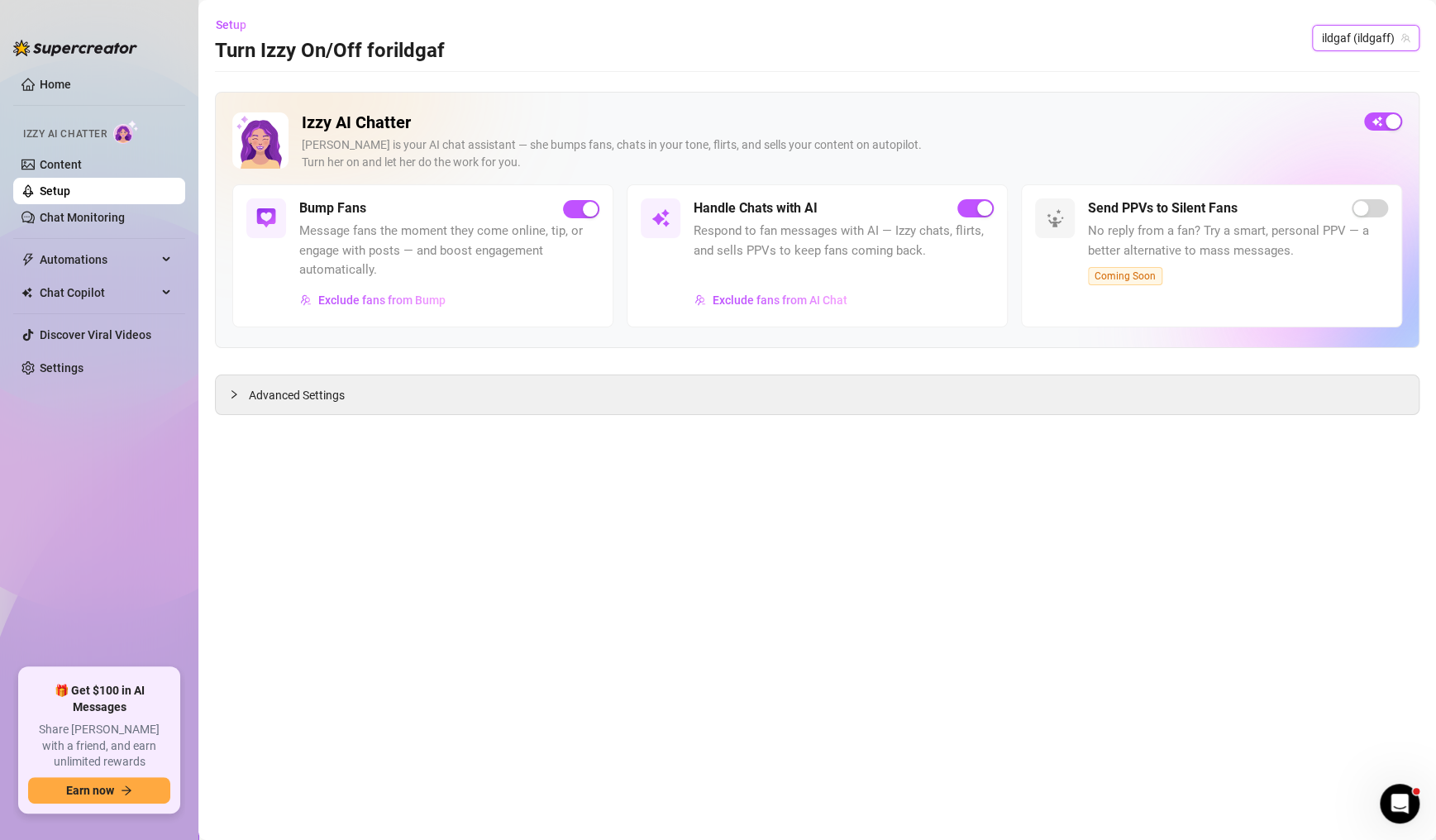
type input "5"
click at [1338, 71] on span "509baeby" at bounding box center [1315, 72] width 51 height 18
click at [1370, 121] on div "button" at bounding box center [1373, 121] width 15 height 15
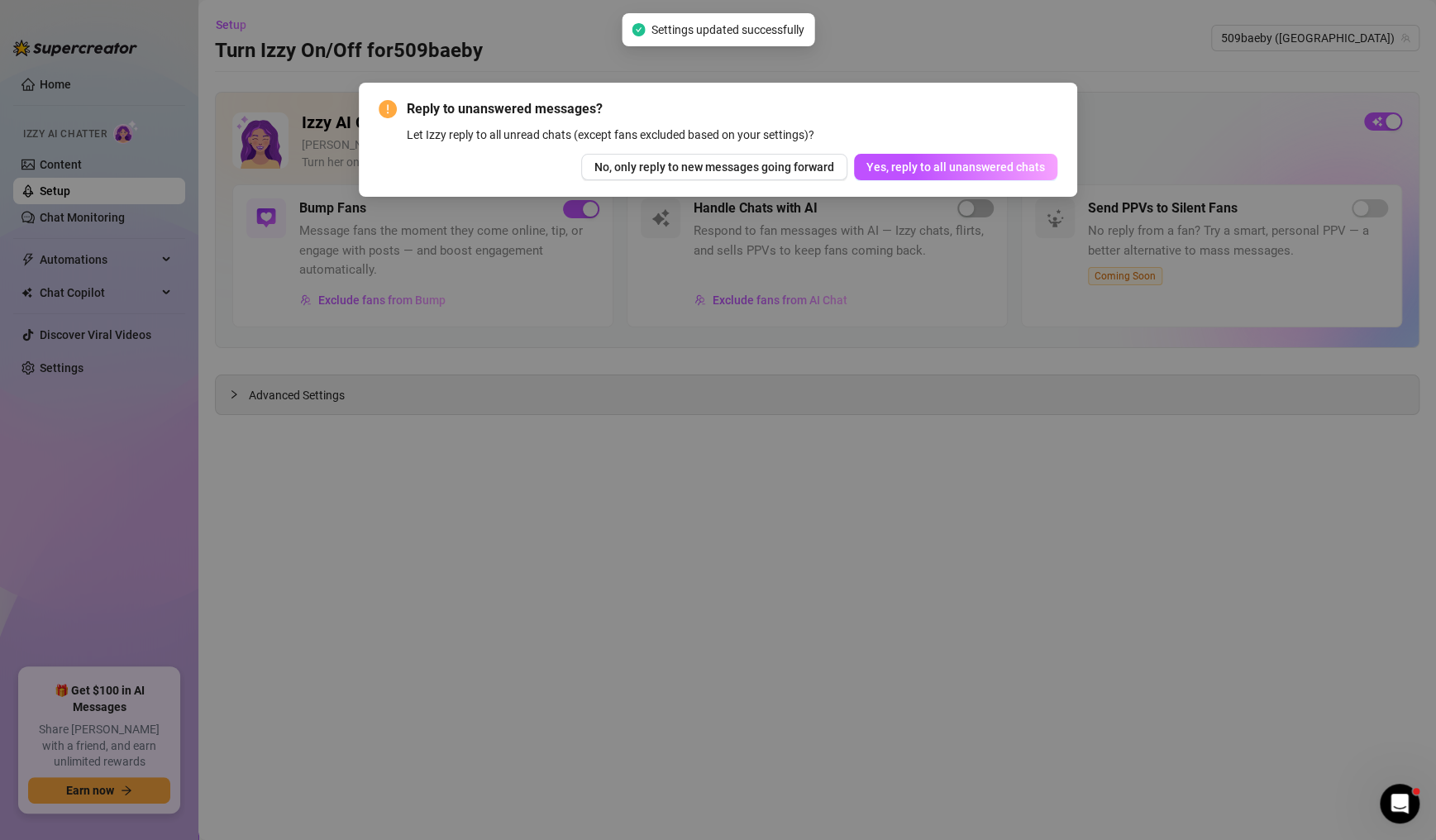
click at [748, 170] on span "No, only reply to new messages going forward" at bounding box center [714, 167] width 240 height 13
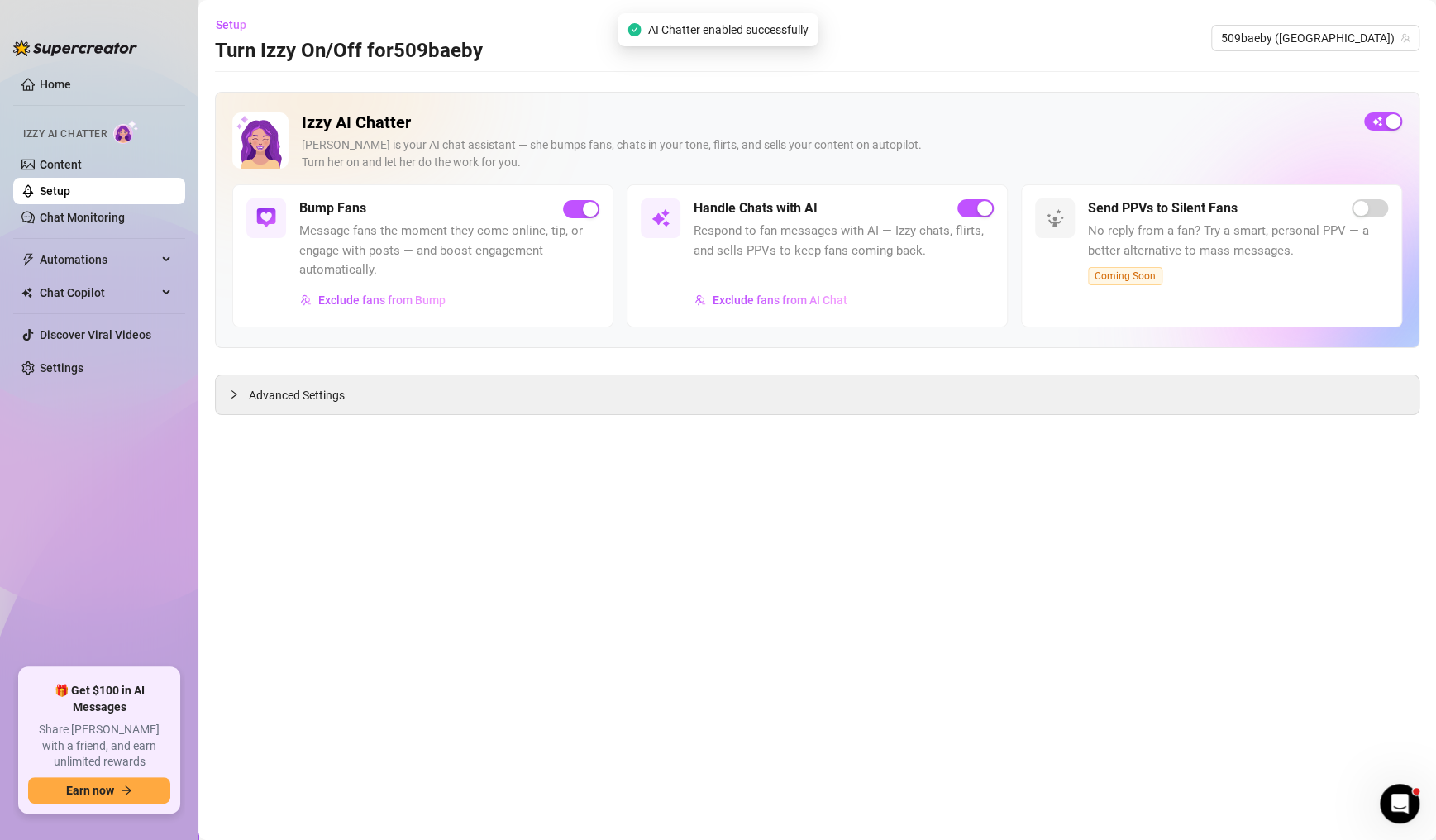
click at [1327, 29] on span "509baeby ([GEOGRAPHIC_DATA])" at bounding box center [1315, 38] width 188 height 24
click at [1325, 38] on span "509baeby ([GEOGRAPHIC_DATA])" at bounding box center [1315, 38] width 188 height 24
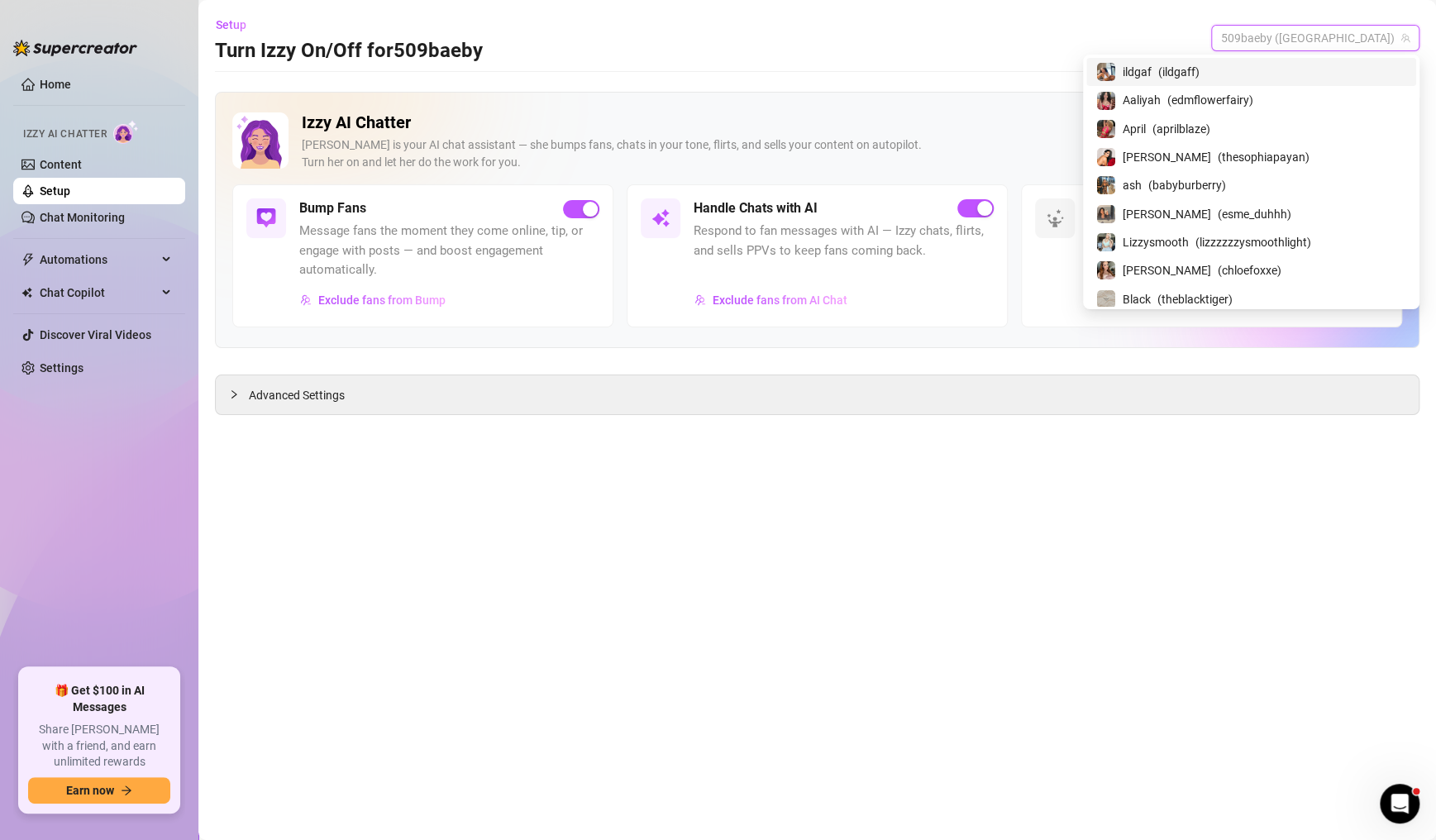
click at [1317, 46] on span "509baeby ([GEOGRAPHIC_DATA])" at bounding box center [1315, 38] width 188 height 24
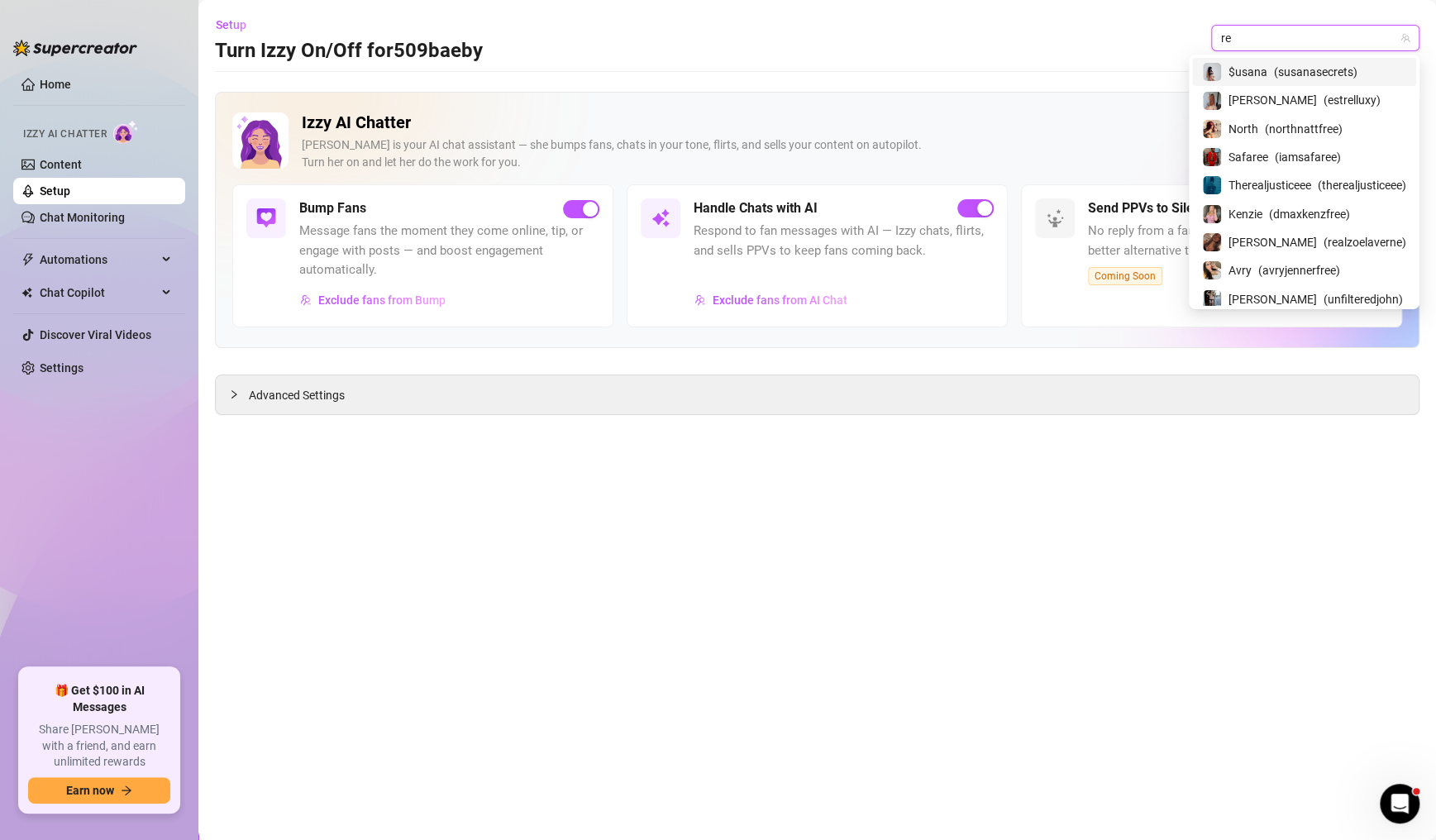
type input "rea"
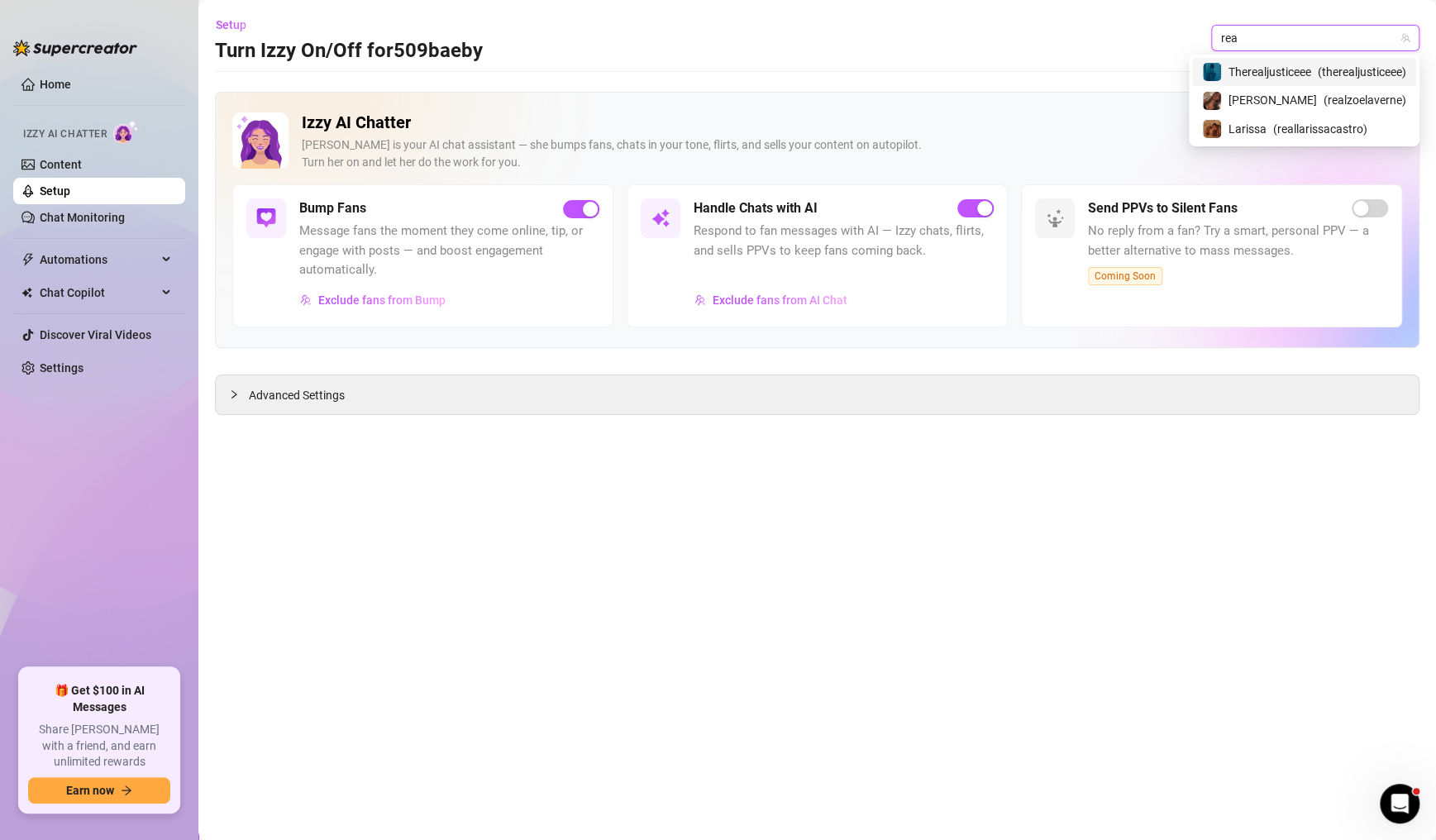
click at [1342, 128] on span "( reallarissacastro )" at bounding box center [1320, 128] width 94 height 18
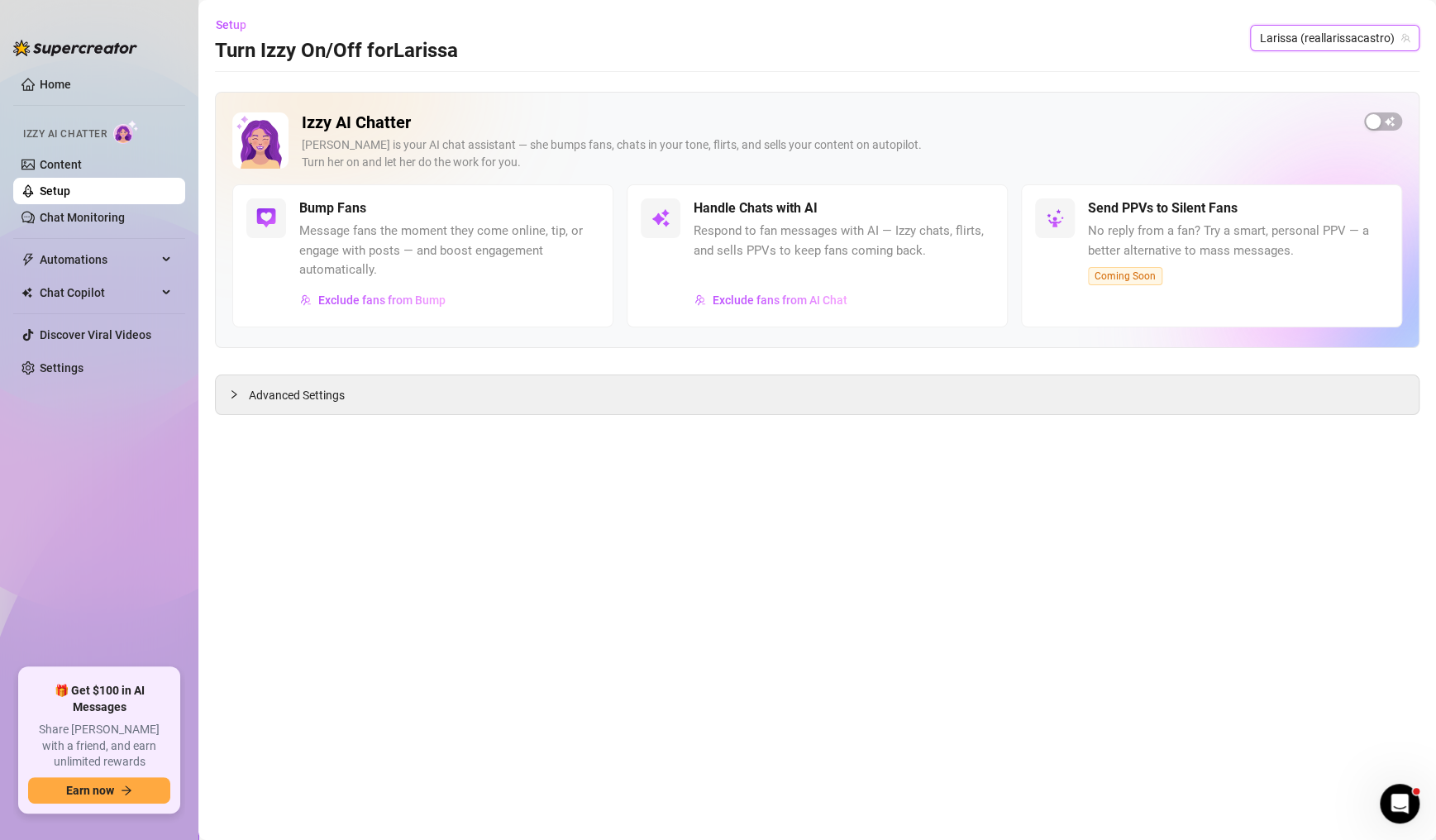
click at [1365, 121] on div "button" at bounding box center [1373, 121] width 15 height 15
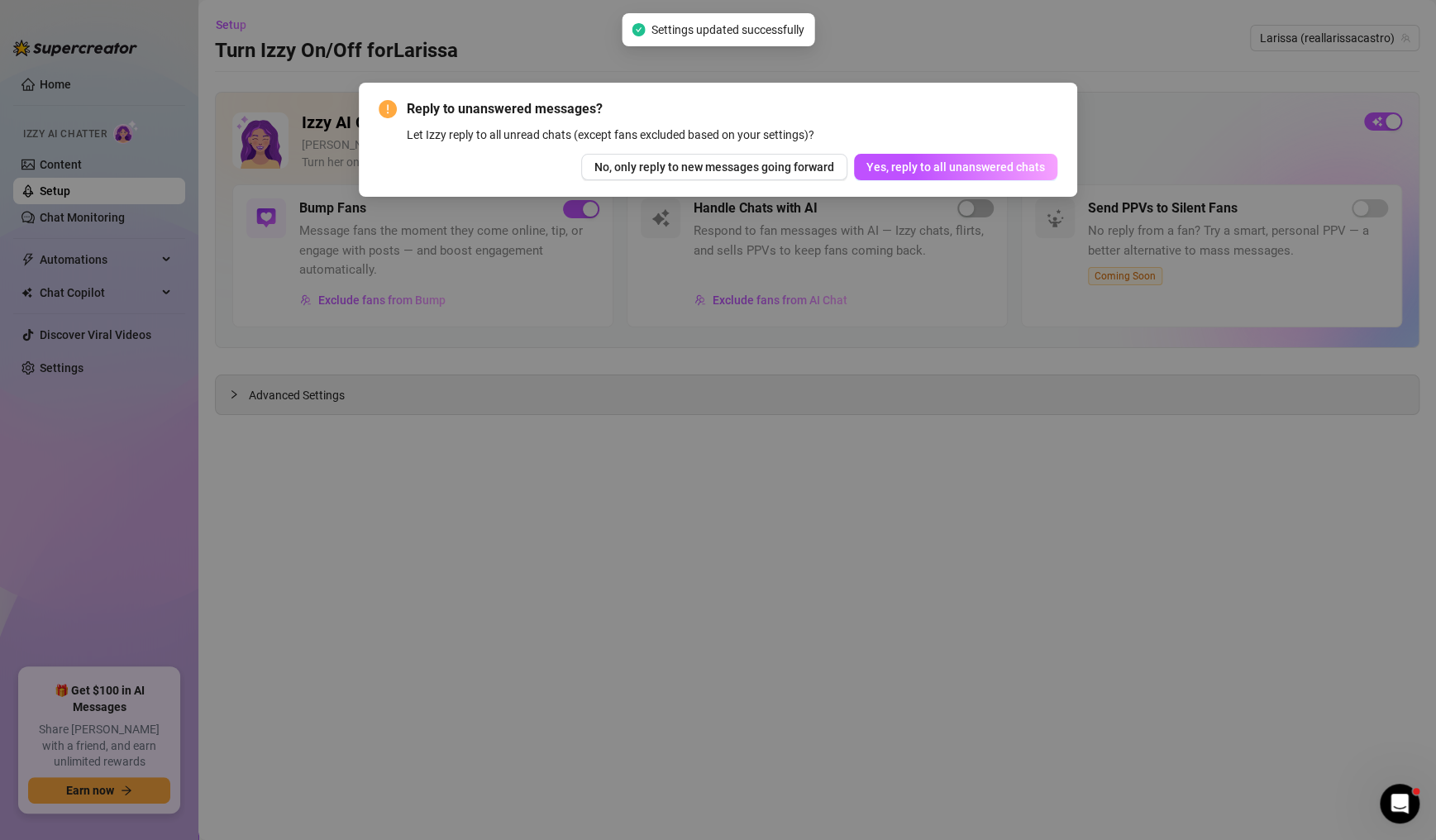
click at [774, 173] on span "No, only reply to new messages going forward" at bounding box center [714, 167] width 240 height 13
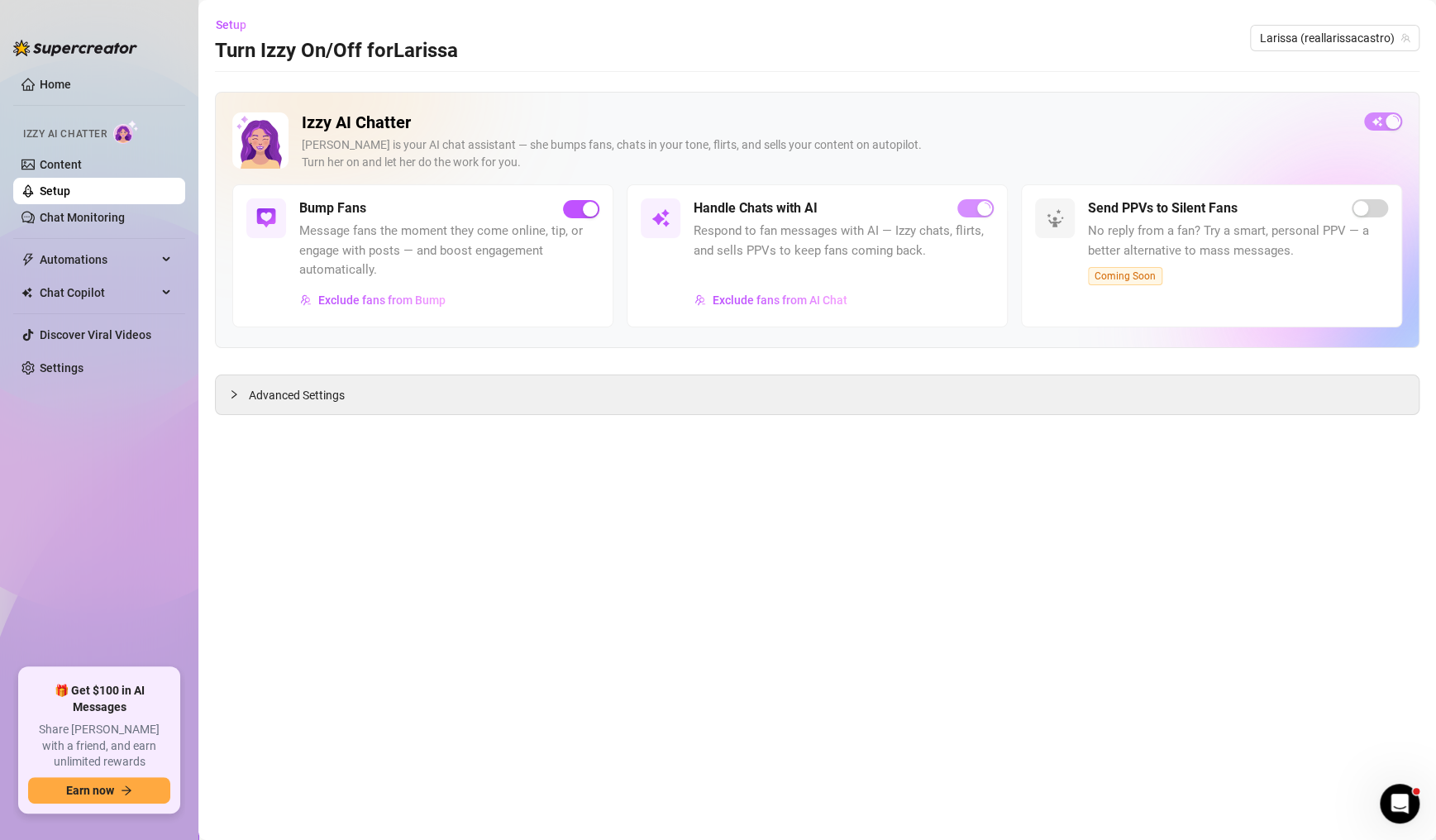
click at [1285, 40] on span "Larissa (reallarissacastro)" at bounding box center [1334, 38] width 150 height 24
click at [1315, 44] on span "Larissa (reallarissacastro)" at bounding box center [1334, 38] width 150 height 24
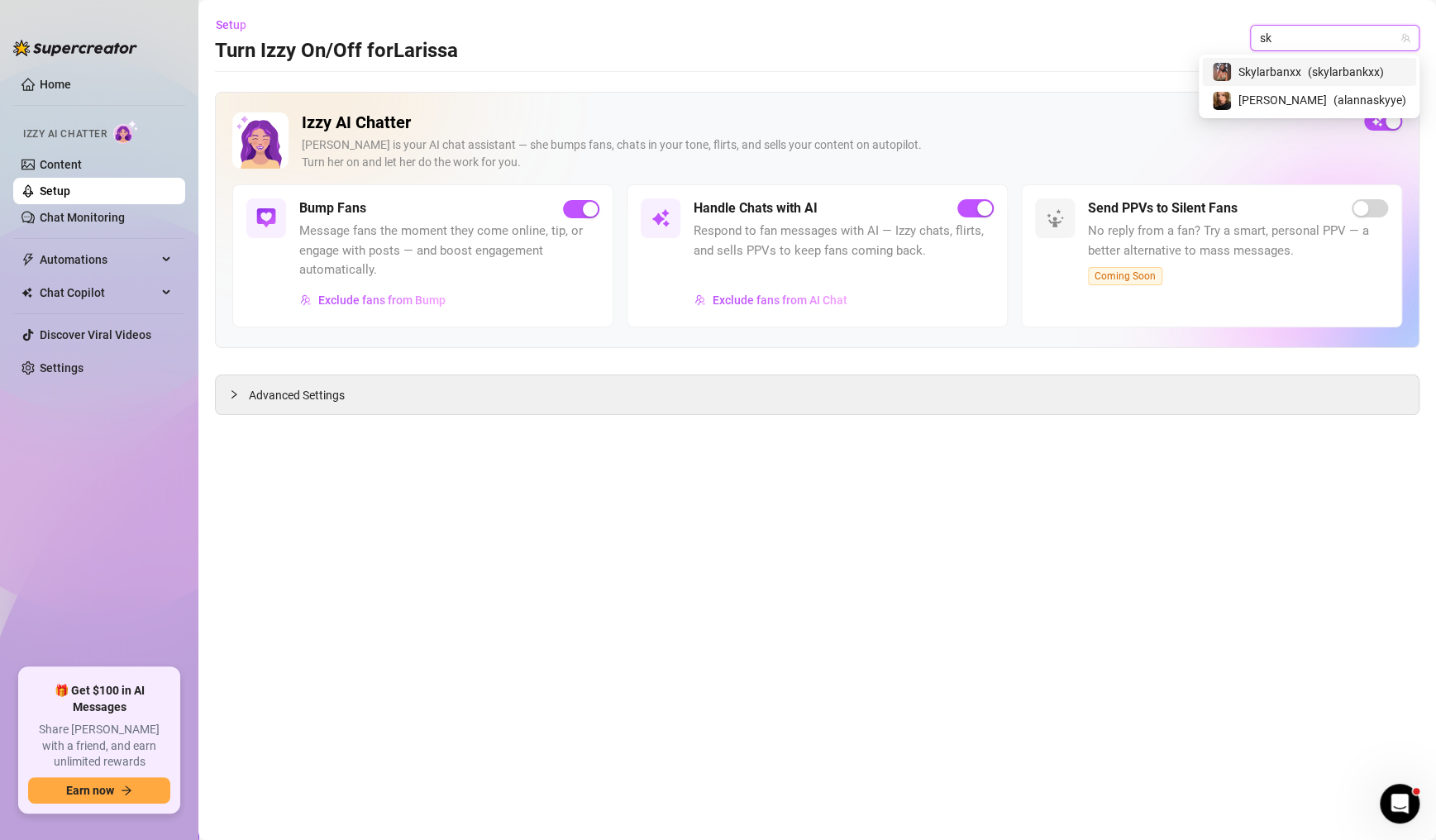
type input "sky"
click at [1384, 76] on span "( skylarbankxx )" at bounding box center [1346, 72] width 76 height 18
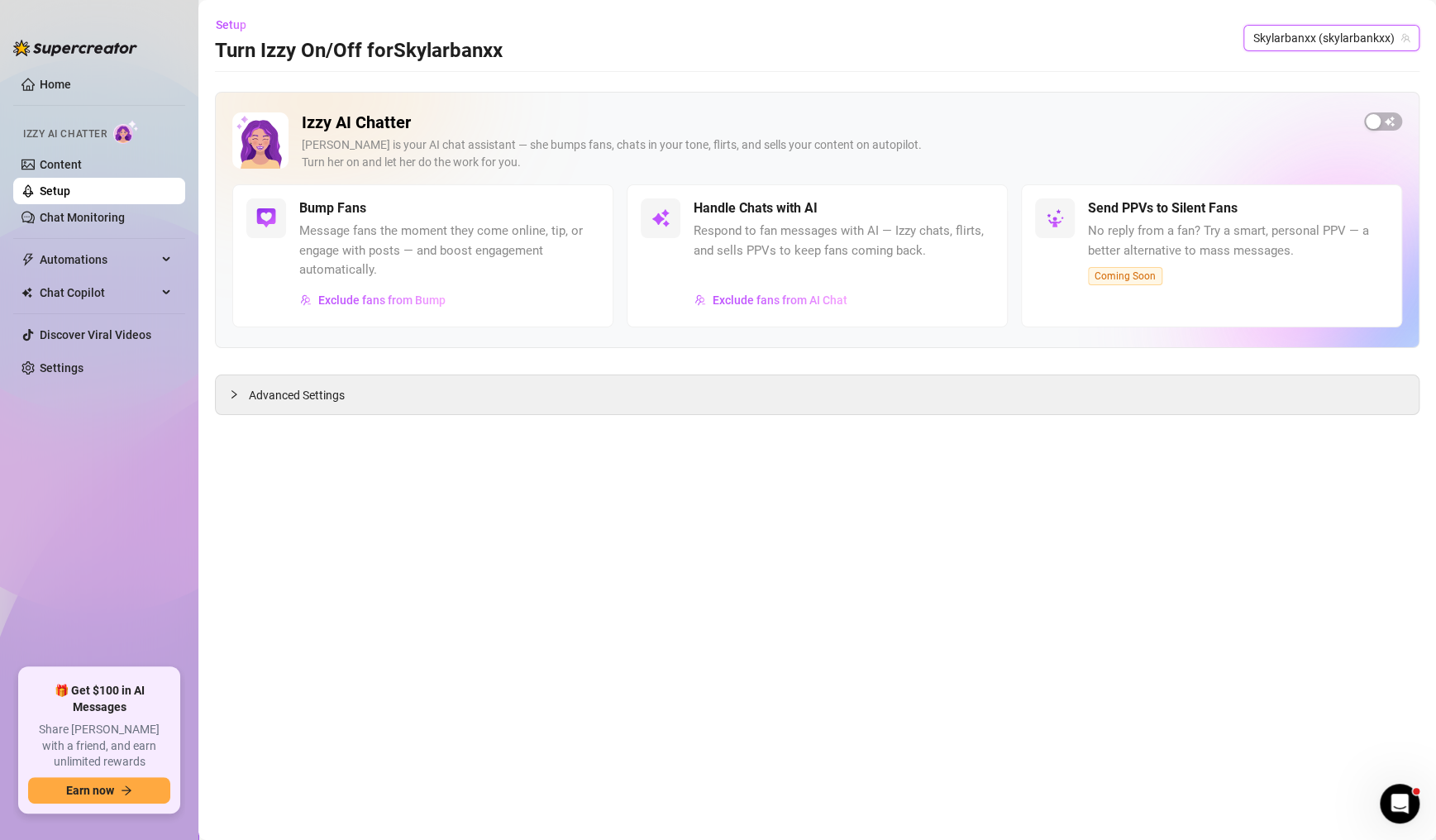
click at [1372, 114] on div "button" at bounding box center [1373, 121] width 15 height 15
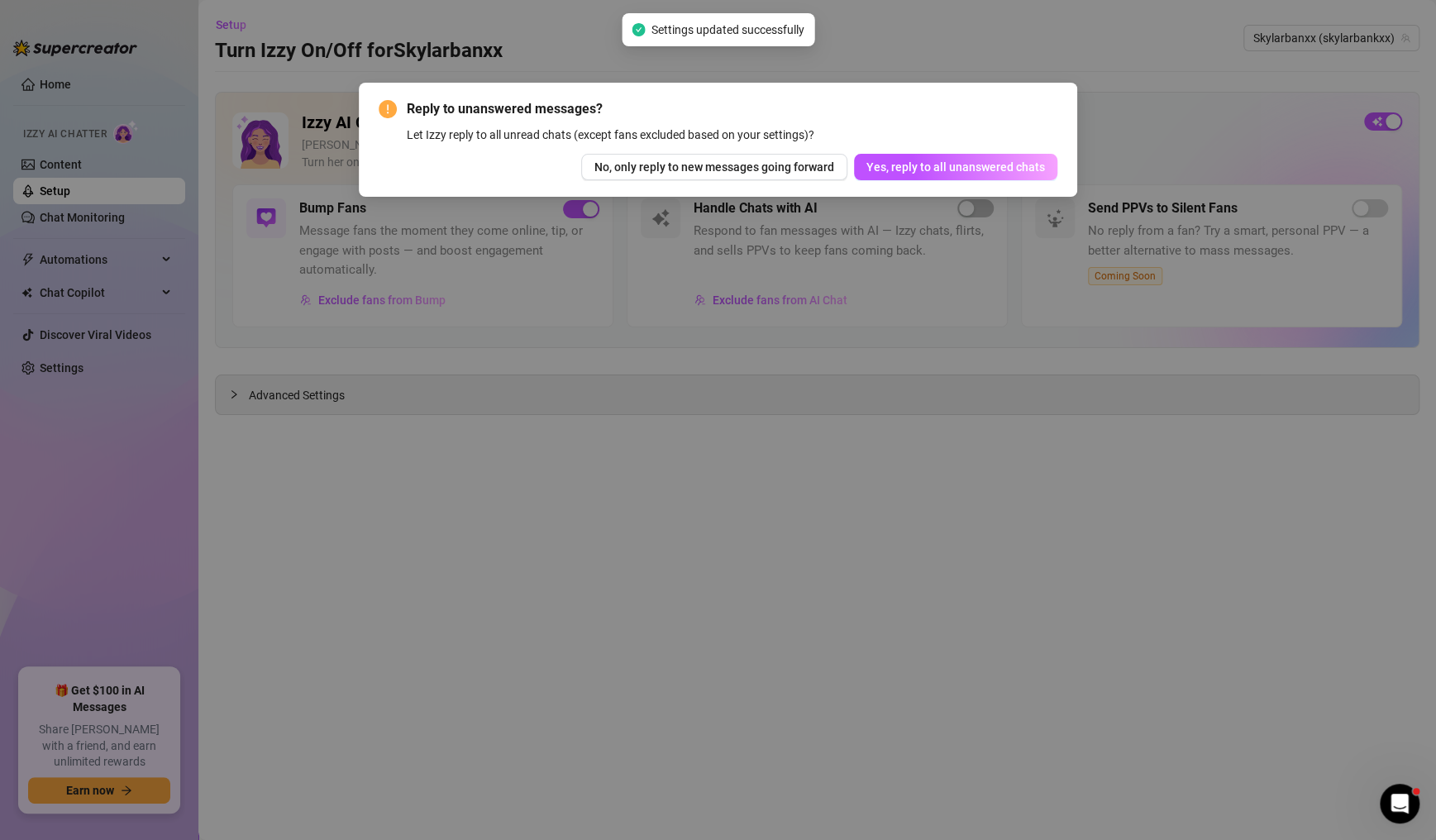
click at [769, 166] on span "No, only reply to new messages going forward" at bounding box center [714, 167] width 240 height 13
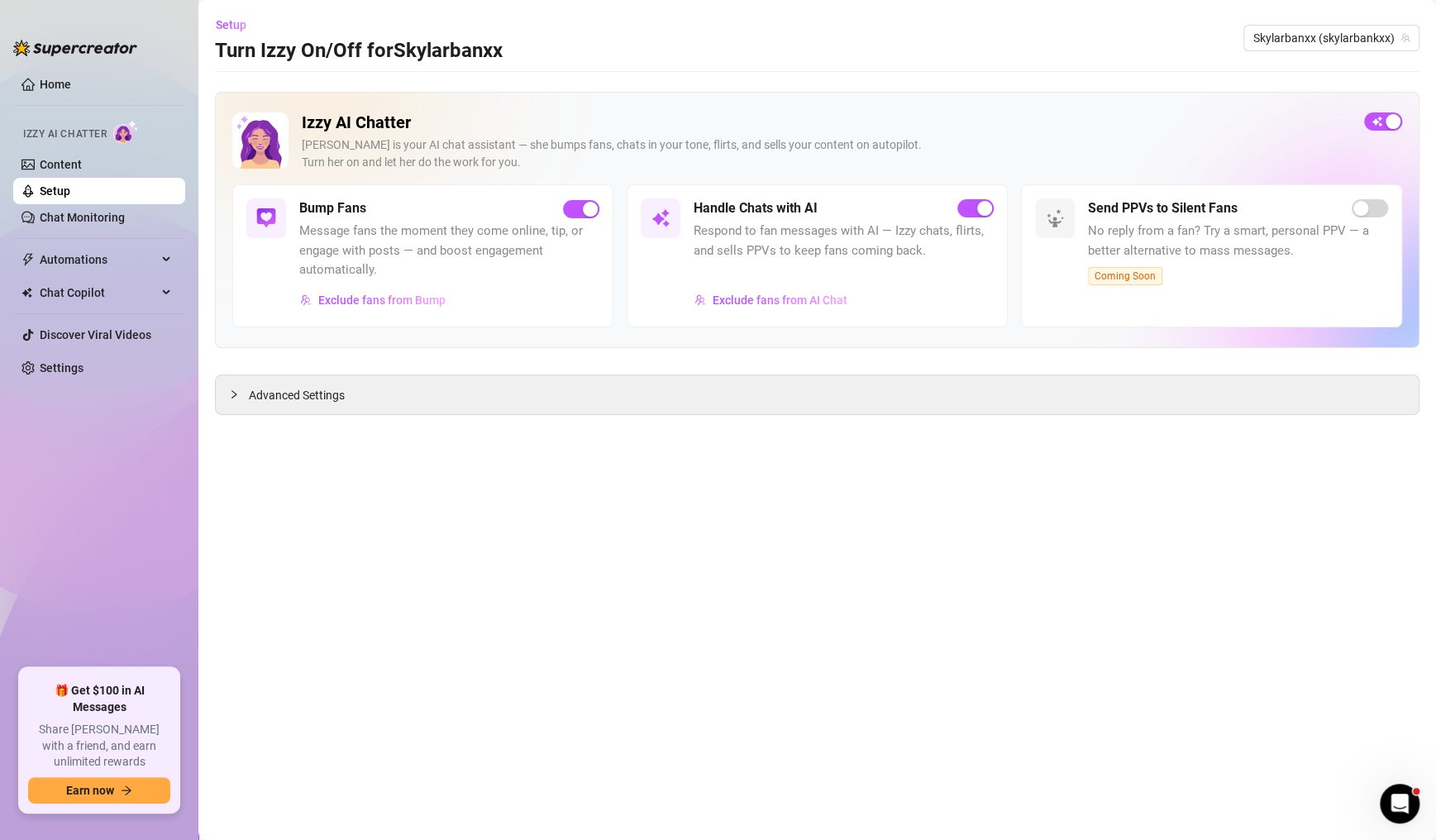
click at [81, 171] on link "Content" at bounding box center [60, 165] width 42 height 13
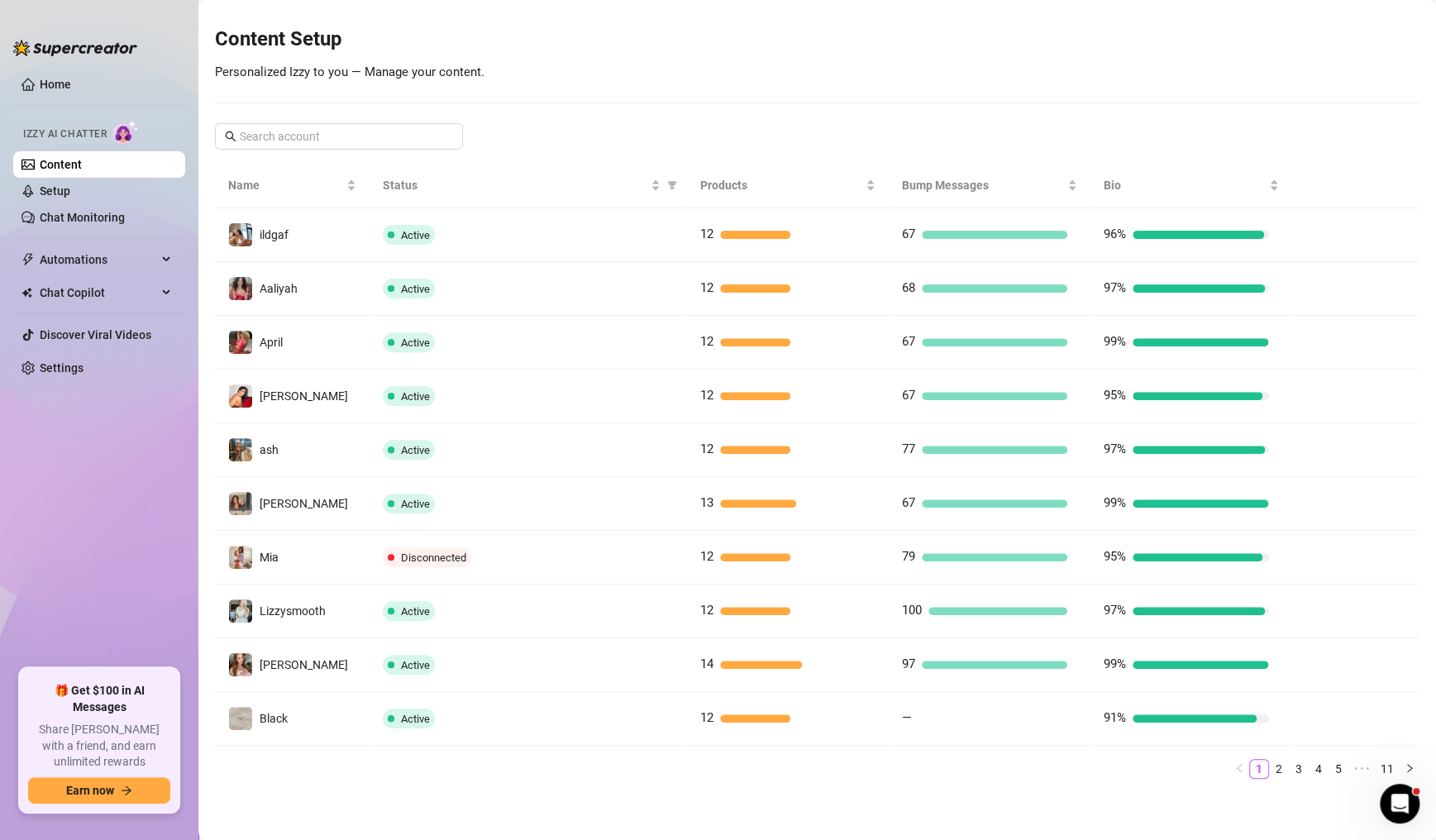
scroll to position [184, 0]
click at [237, 557] on img at bounding box center [240, 557] width 24 height 24
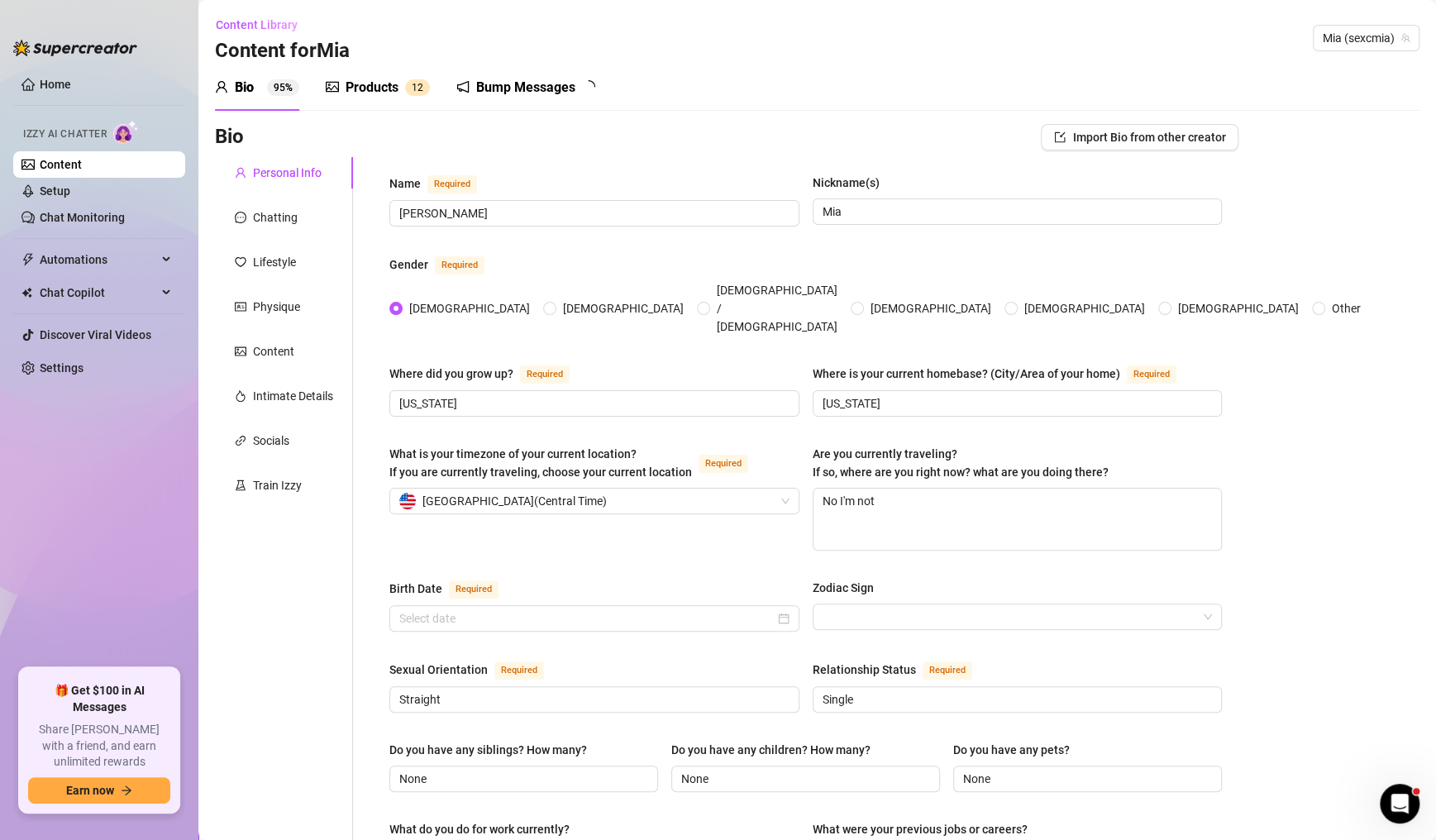
radio input "true"
